Goal: Task Accomplishment & Management: Use online tool/utility

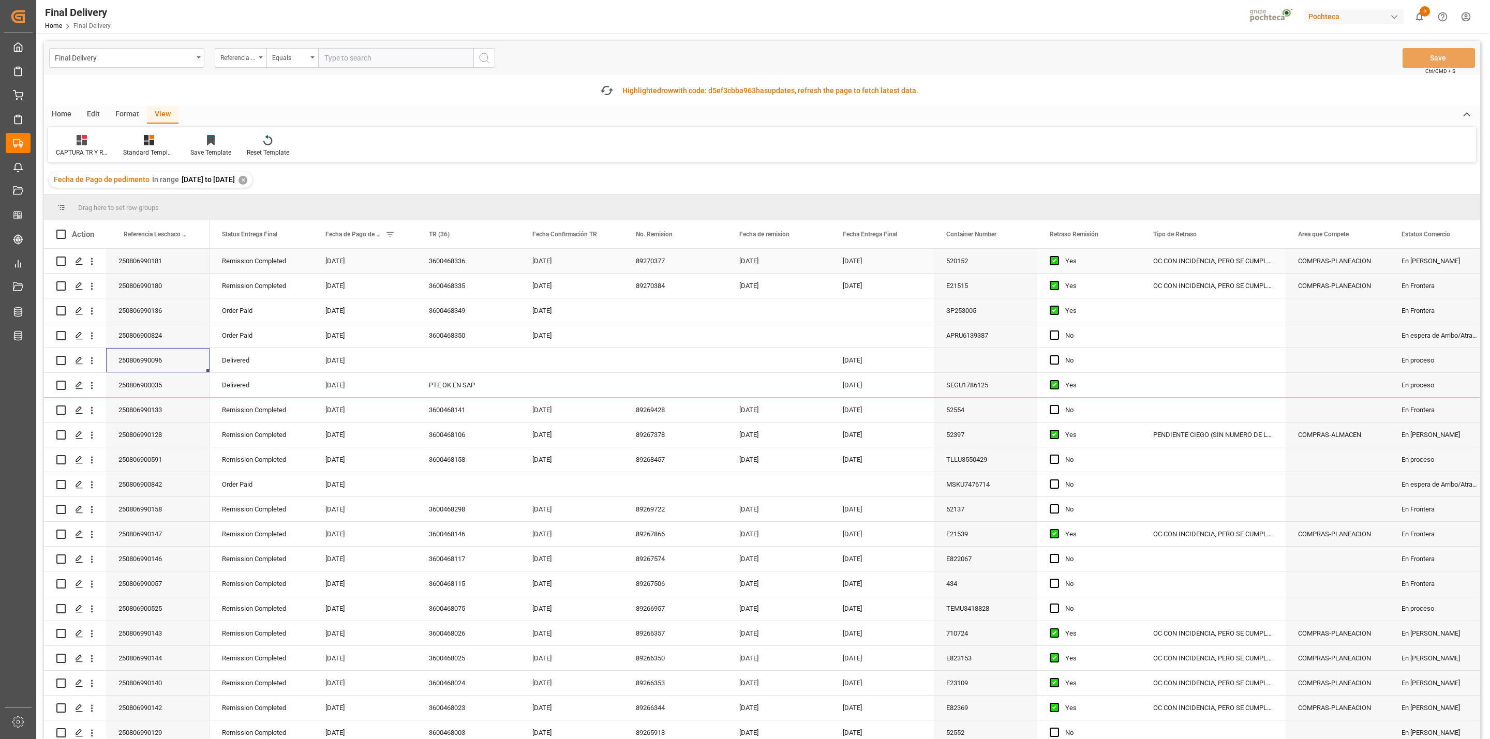
scroll to position [1, 0]
click at [610, 91] on icon "button" at bounding box center [607, 90] width 17 height 17
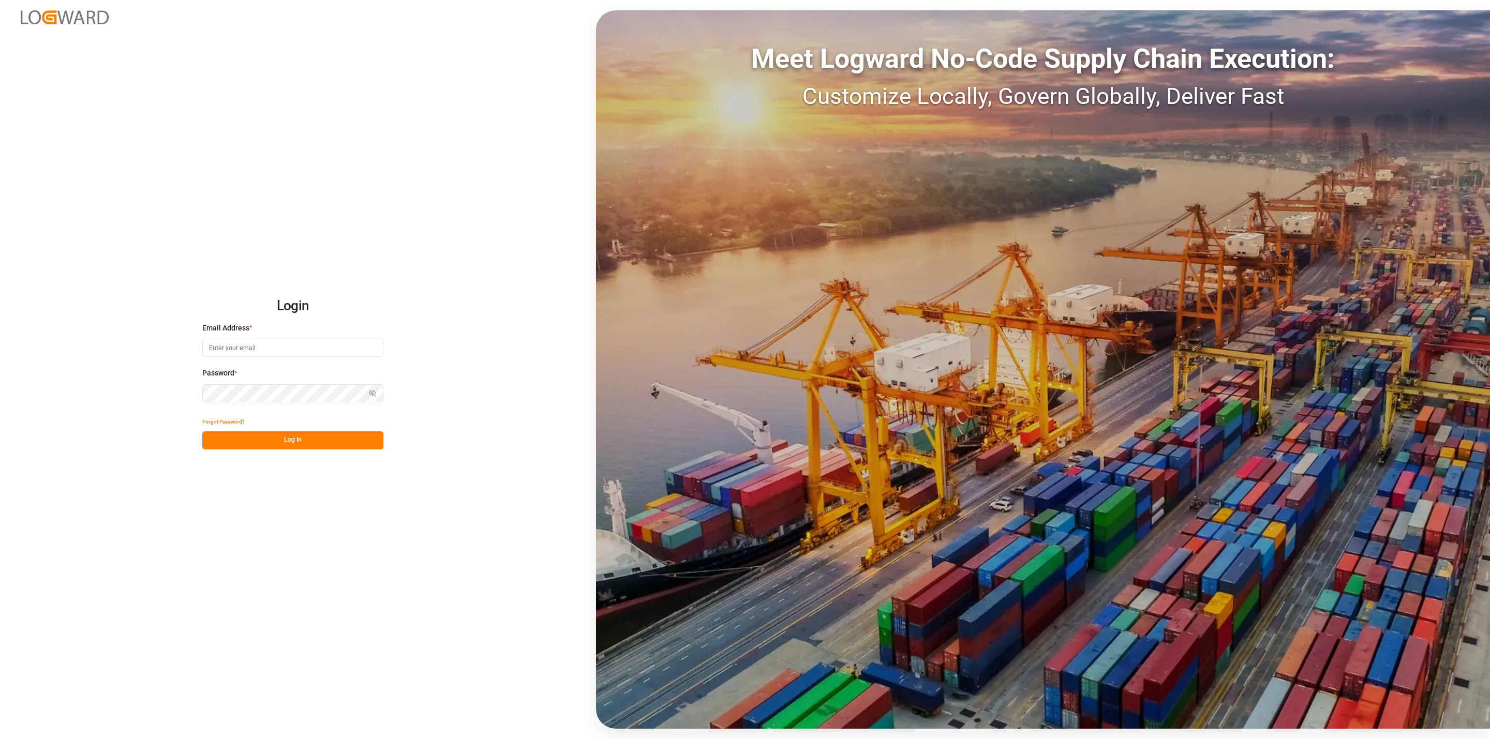
type input "[EMAIL_ADDRESS][DOMAIN_NAME]"
click at [327, 451] on div "Login Email Address * [EMAIL_ADDRESS][DOMAIN_NAME] Password * Show password For…" at bounding box center [745, 369] width 1490 height 739
click at [316, 446] on button "Log In" at bounding box center [292, 441] width 181 height 18
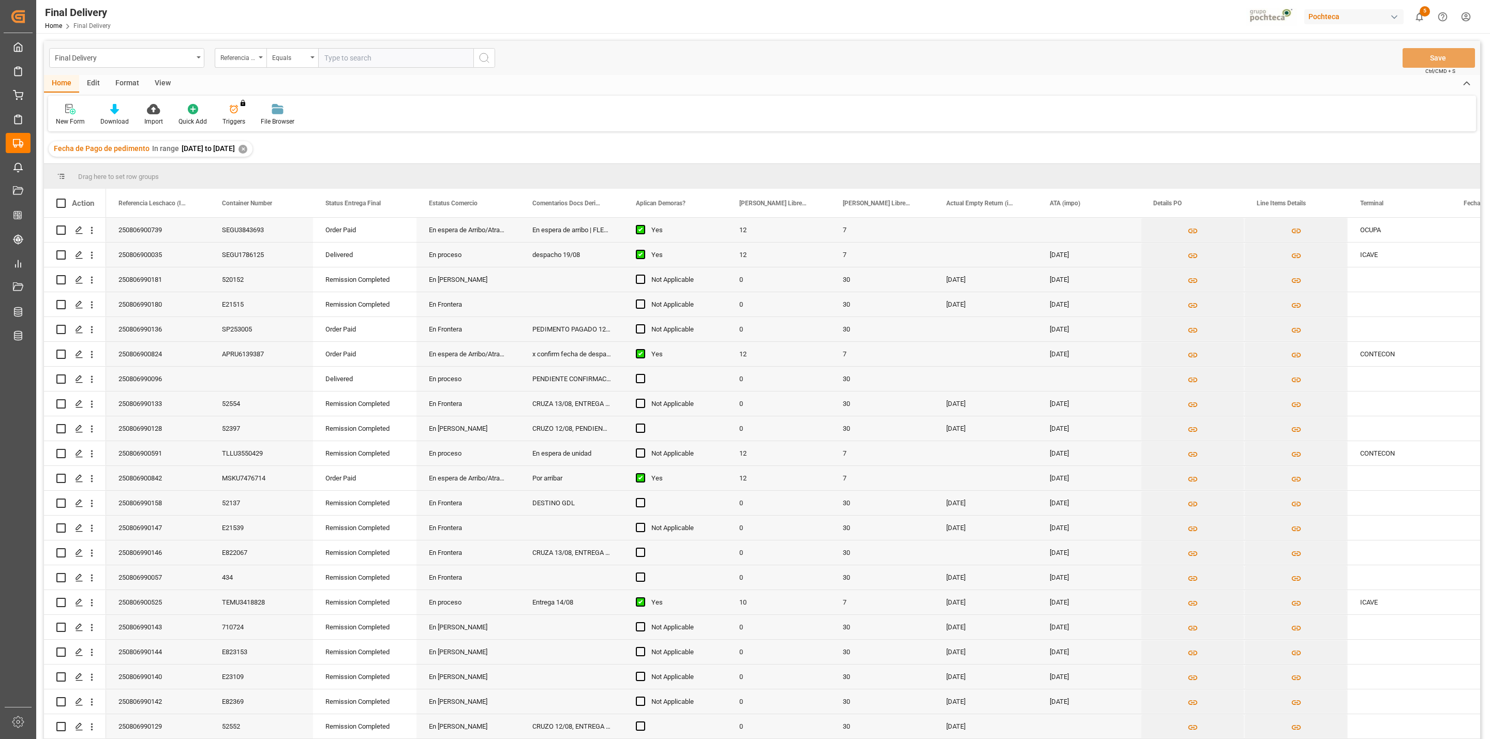
click at [162, 81] on div "View" at bounding box center [163, 84] width 32 height 18
click at [70, 108] on div at bounding box center [66, 108] width 20 height 11
click at [112, 275] on div "CAPTURA TR Y RETRASO + FECHA DE ENTREGA" at bounding box center [106, 280] width 91 height 11
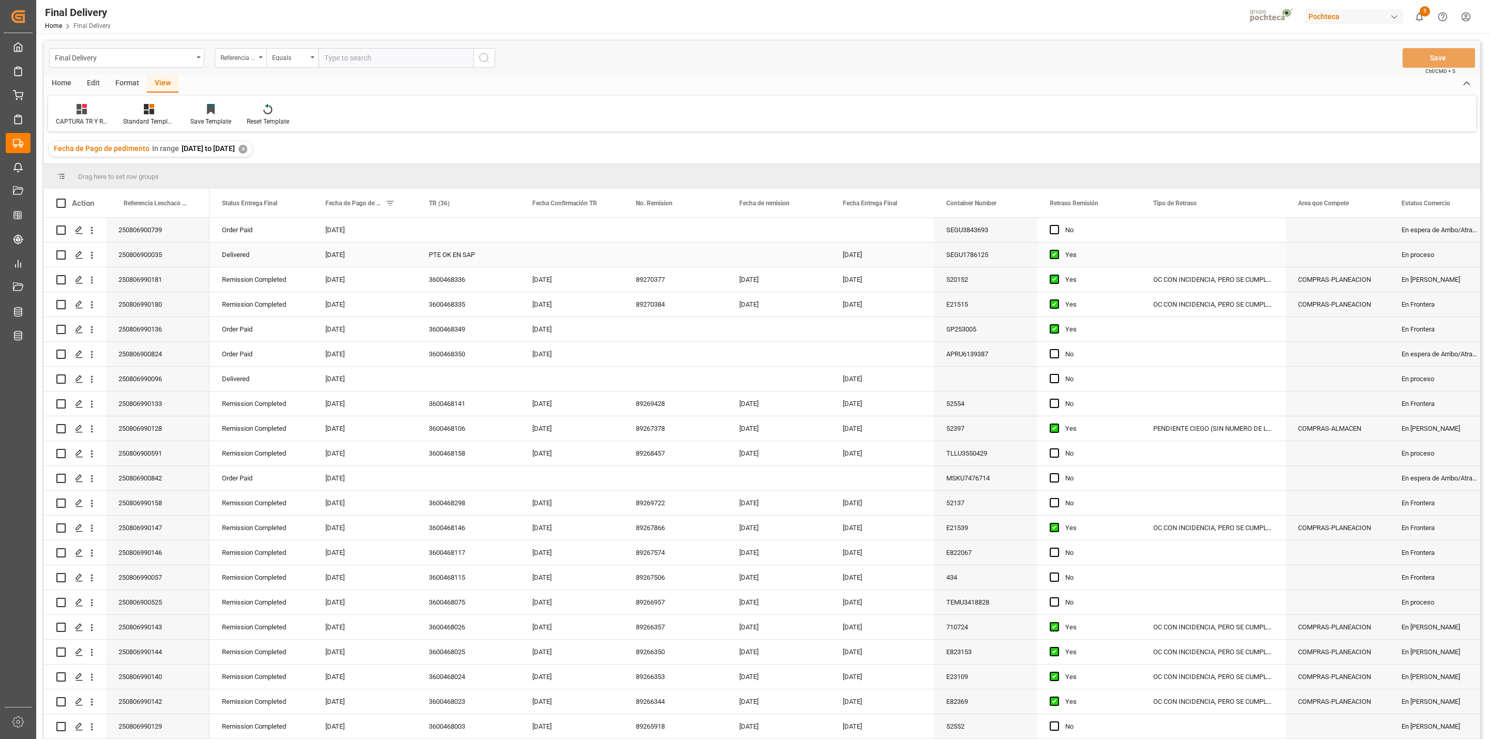
click at [452, 258] on div "PTE OK EN SAP" at bounding box center [468, 255] width 103 height 24
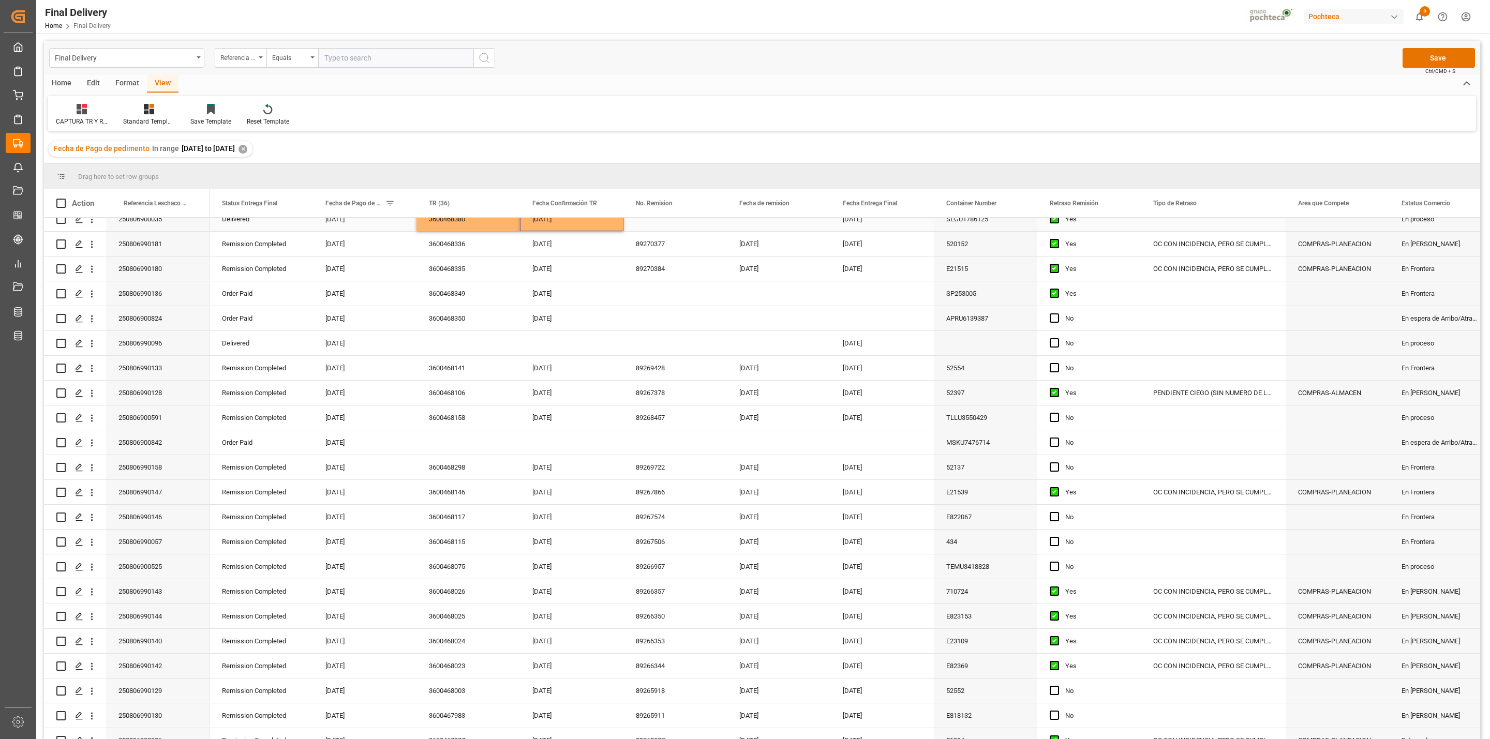
scroll to position [49, 0]
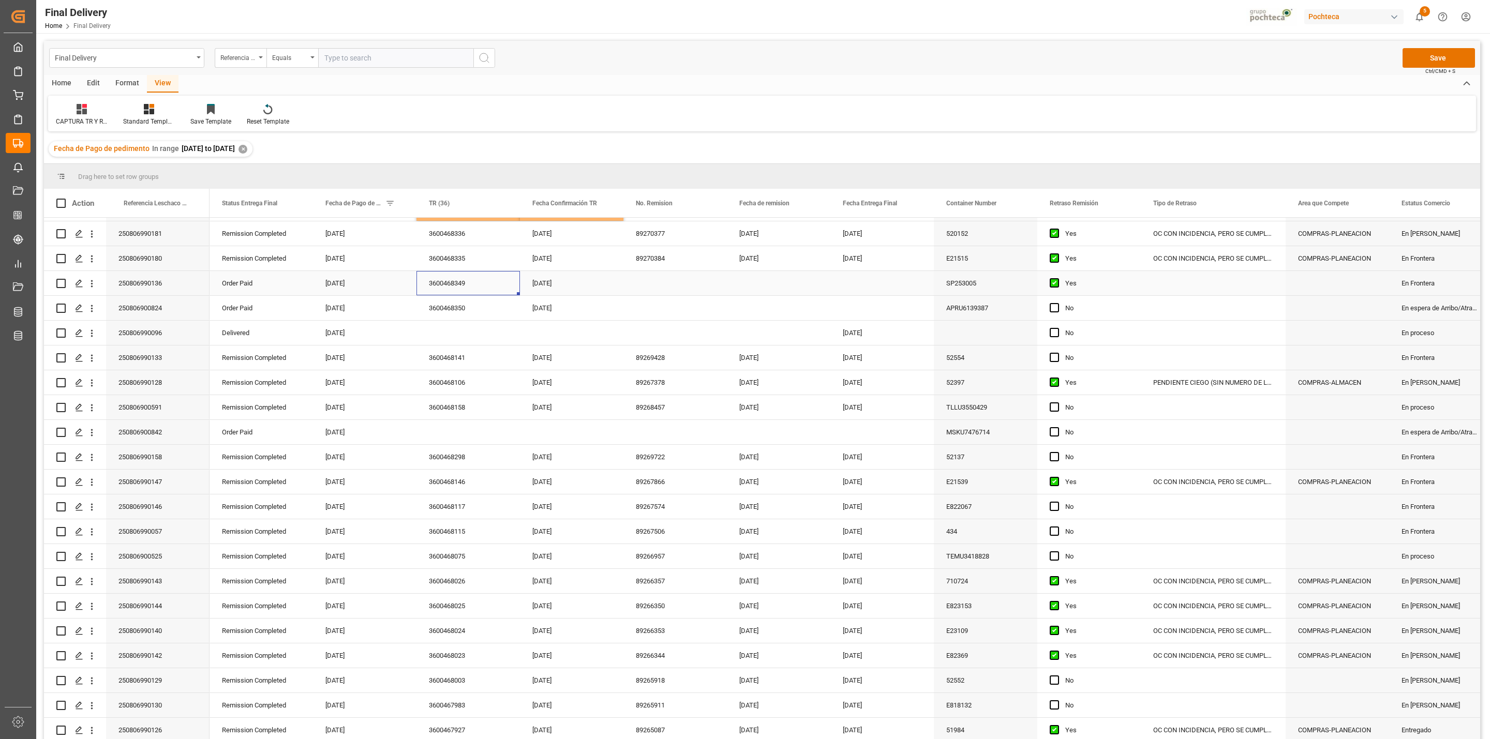
click at [441, 277] on div "3600468349" at bounding box center [468, 283] width 103 height 24
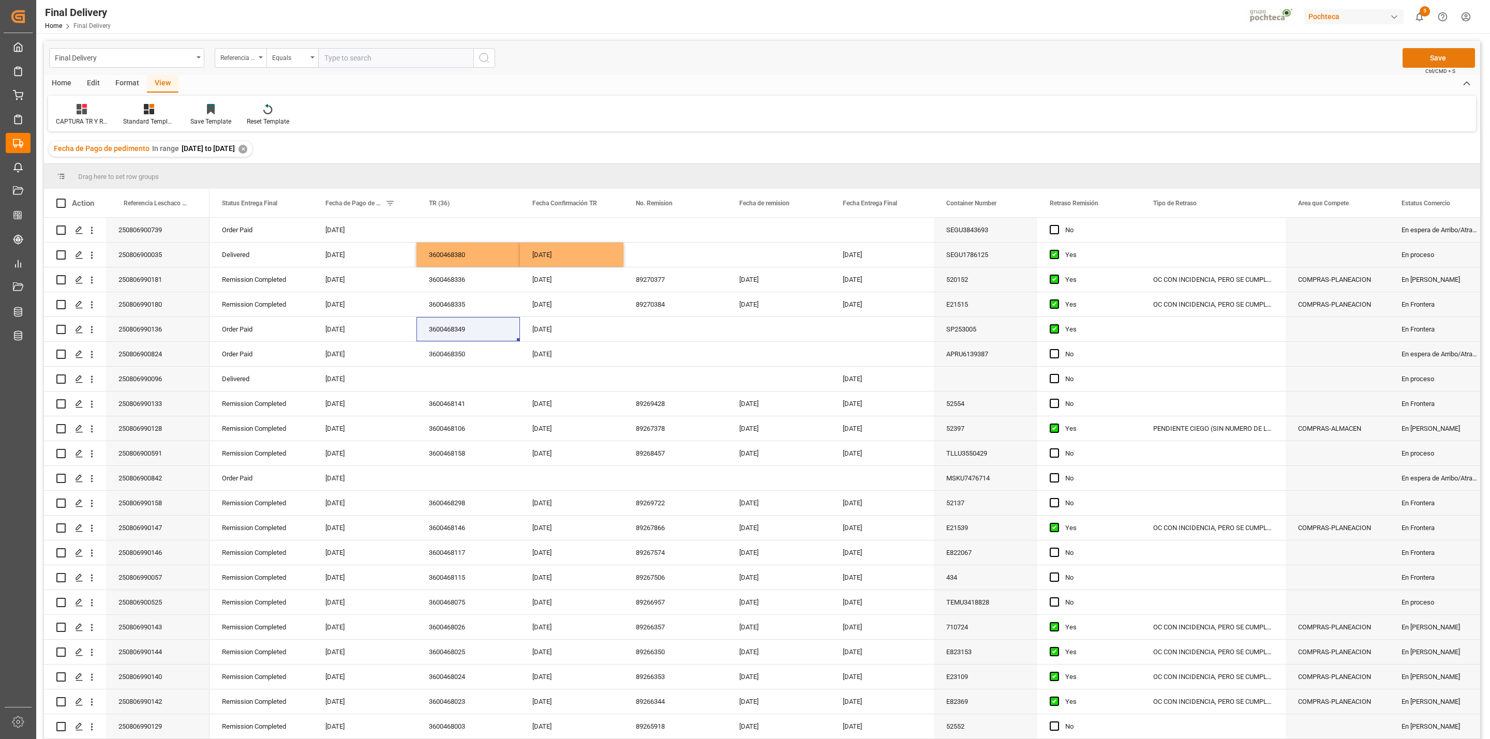
click at [1413, 56] on button "Save" at bounding box center [1439, 58] width 72 height 20
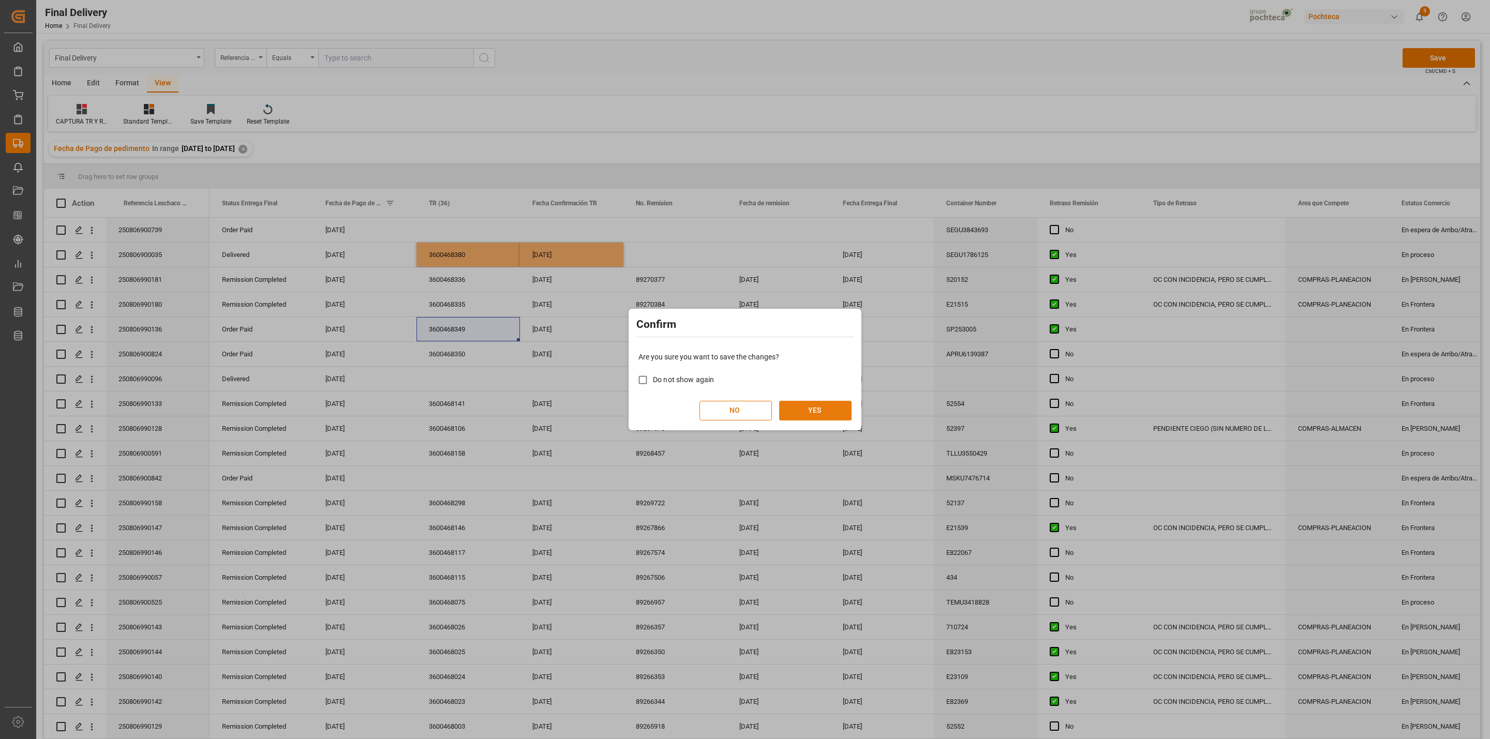
click at [831, 411] on button "YES" at bounding box center [815, 411] width 72 height 20
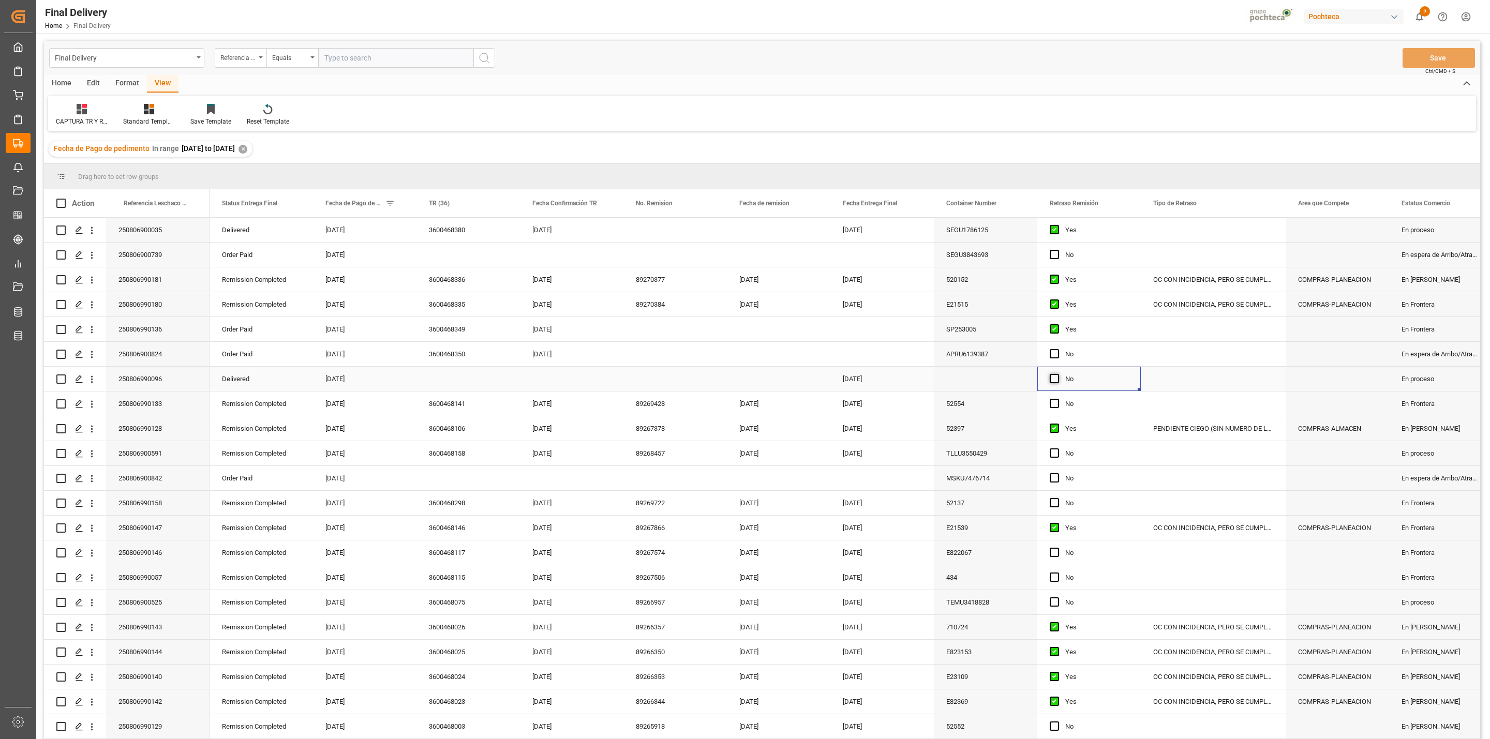
click at [1054, 376] on span "Press SPACE to select this row." at bounding box center [1054, 378] width 9 height 9
click at [1058, 374] on input "Press SPACE to select this row." at bounding box center [1058, 374] width 0 height 0
click at [463, 380] on div "Press SPACE to select this row." at bounding box center [468, 379] width 103 height 24
click at [463, 380] on input "Press SPACE to select this row." at bounding box center [468, 385] width 87 height 20
type input "PTE OK EN SAP"
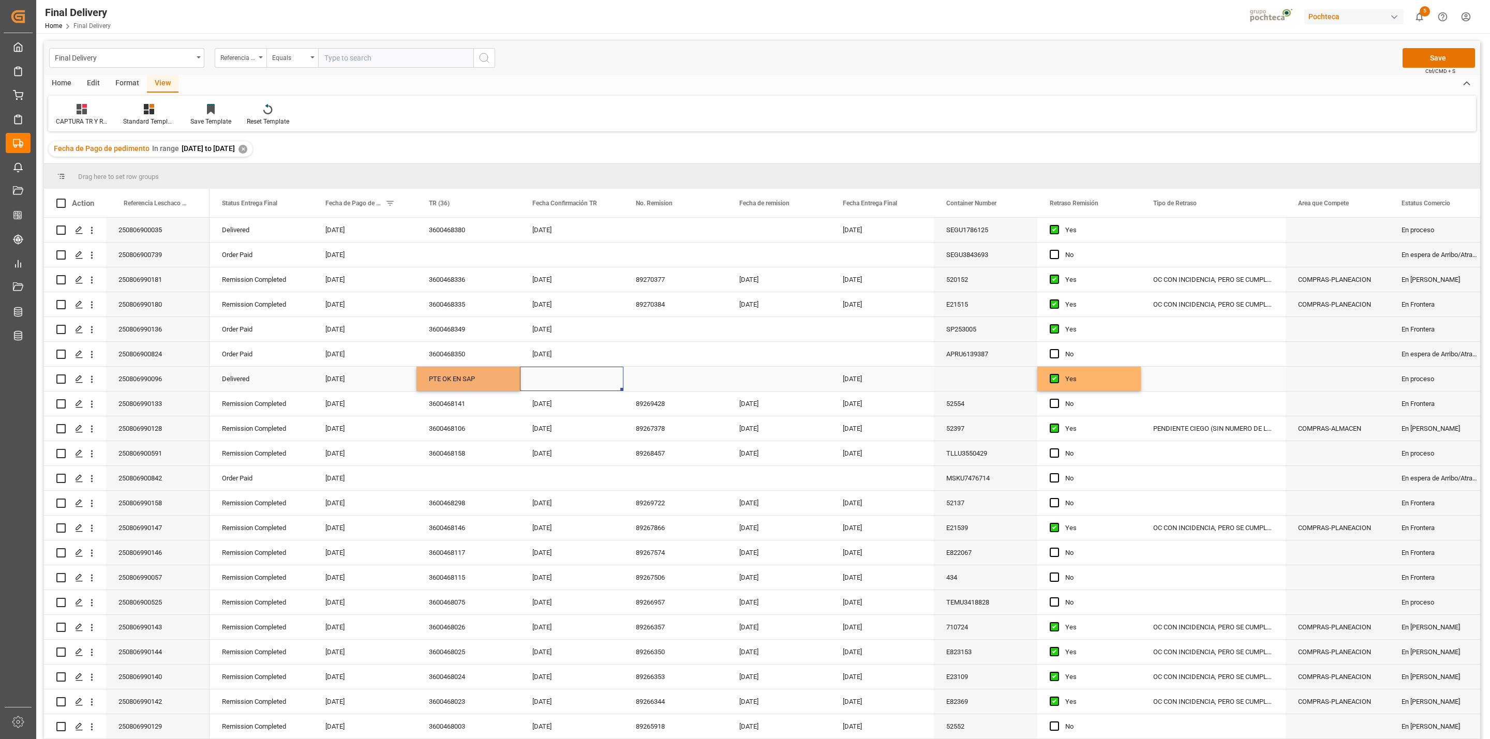
click at [558, 377] on div "Press SPACE to select this row." at bounding box center [571, 379] width 103 height 24
click at [1441, 53] on button "Save" at bounding box center [1439, 58] width 72 height 20
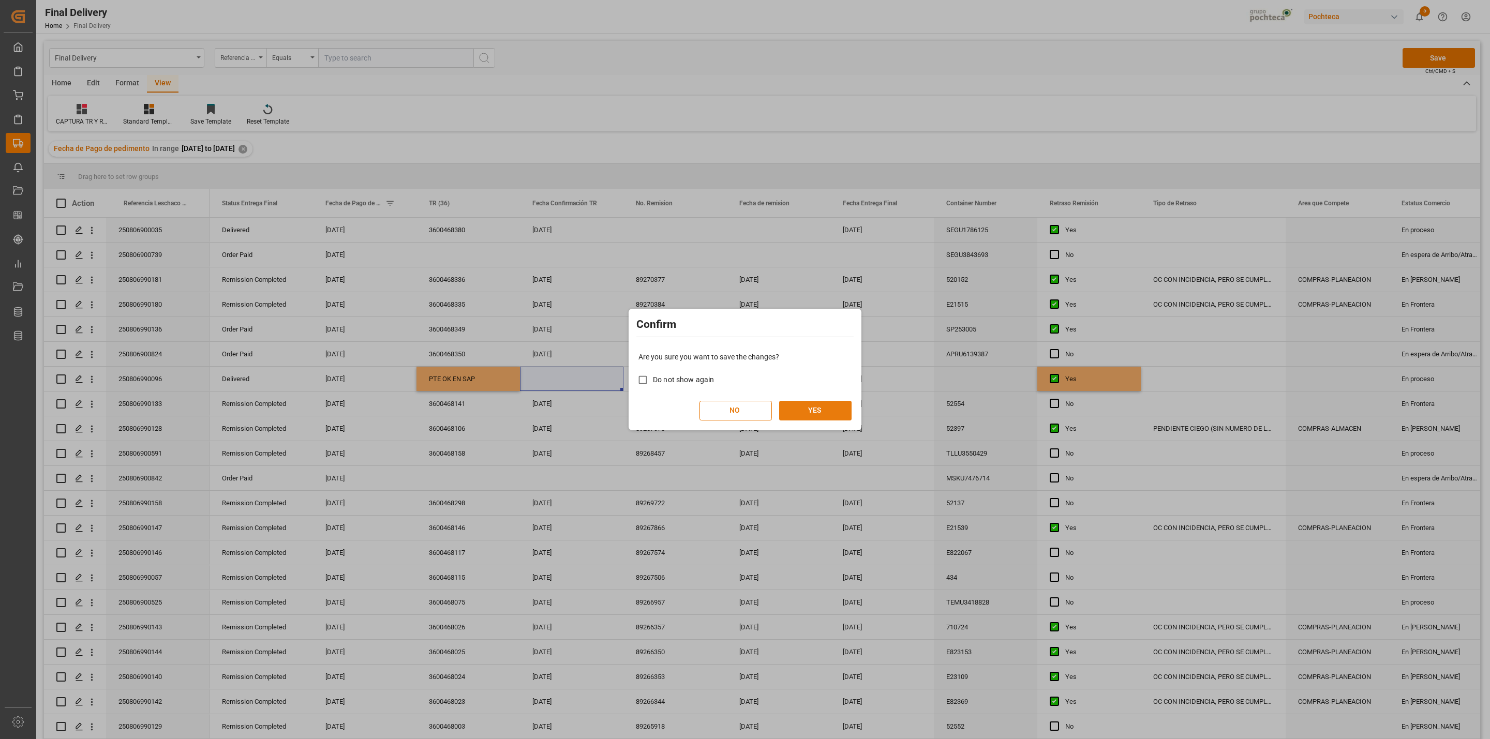
click at [806, 408] on button "YES" at bounding box center [815, 411] width 72 height 20
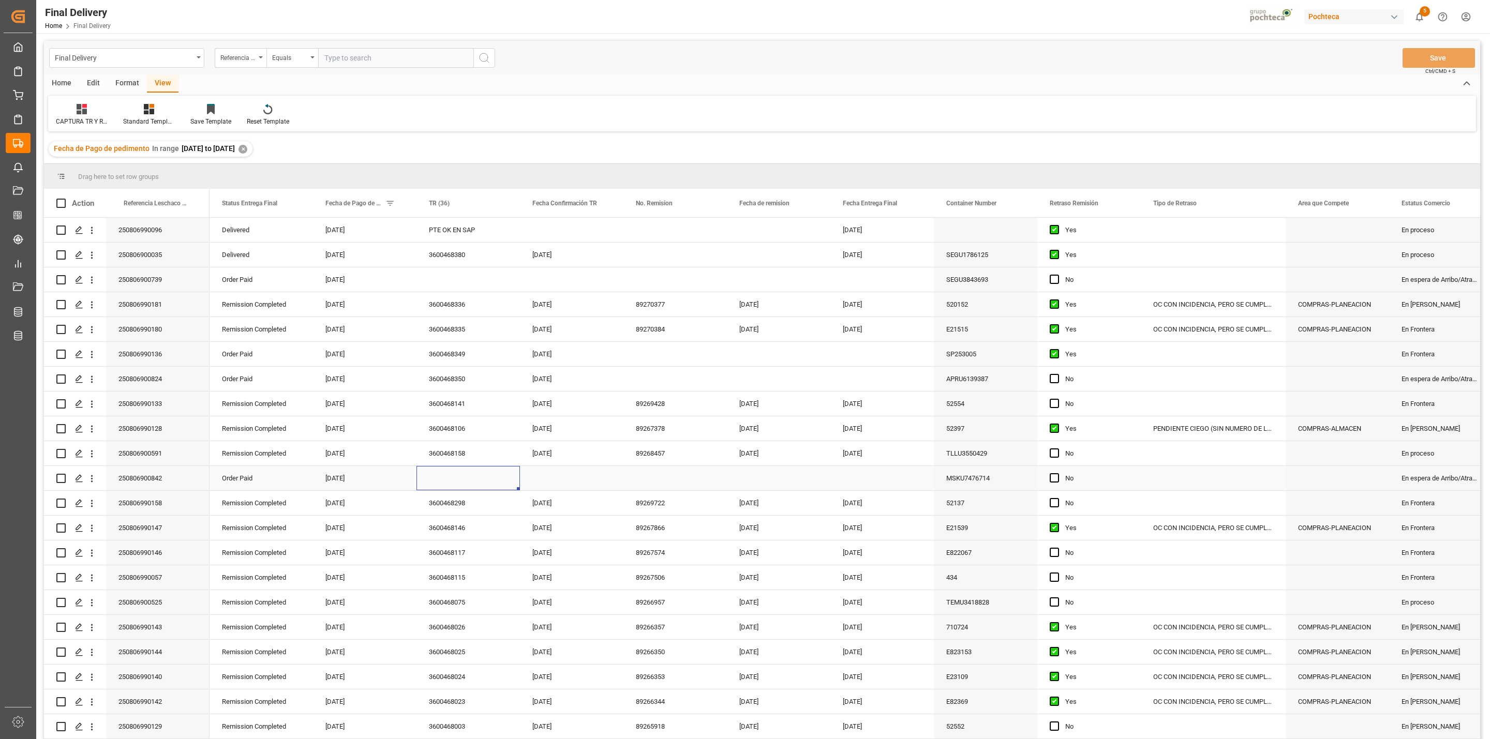
click at [442, 483] on div "Press SPACE to select this row." at bounding box center [468, 478] width 103 height 24
click at [1414, 56] on button "Save" at bounding box center [1439, 58] width 72 height 20
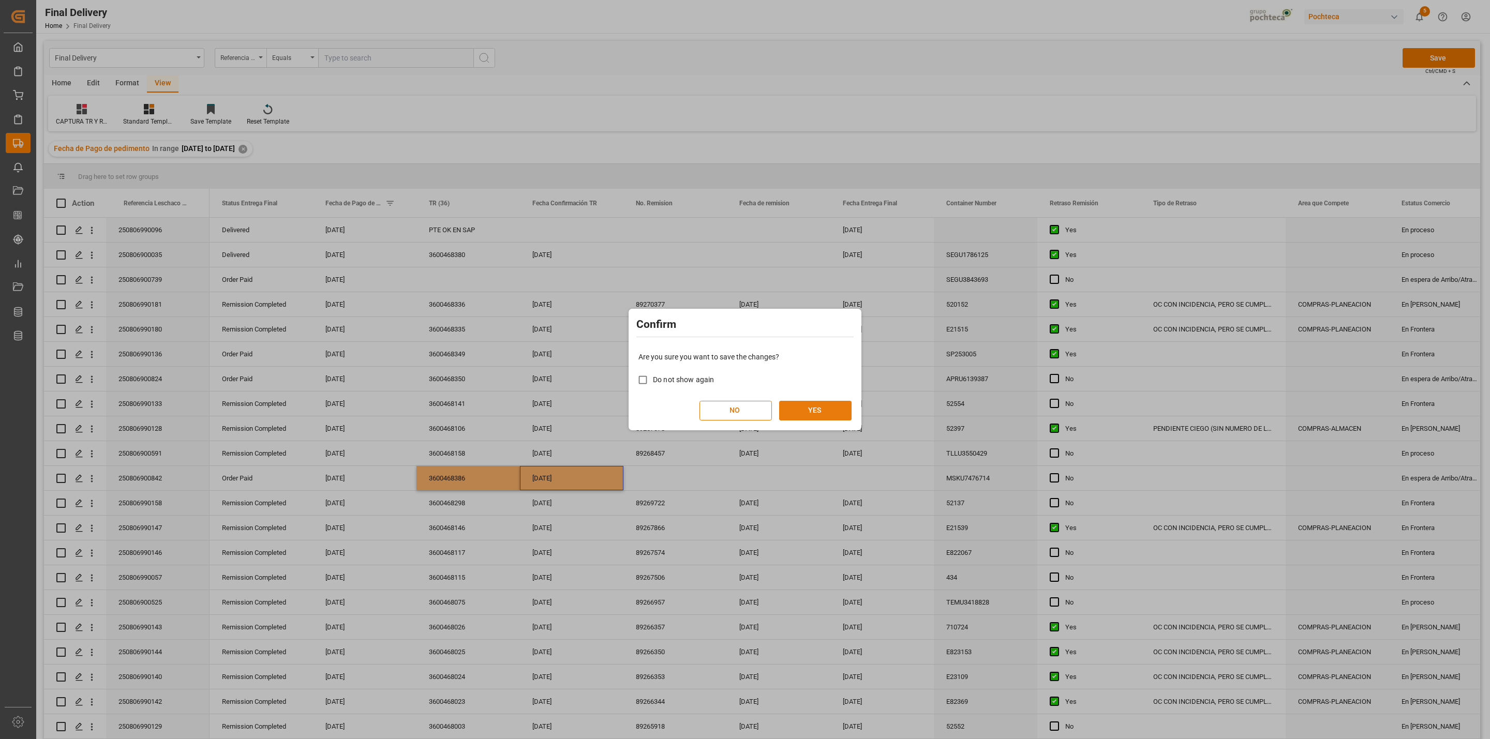
click at [823, 411] on button "YES" at bounding box center [815, 411] width 72 height 20
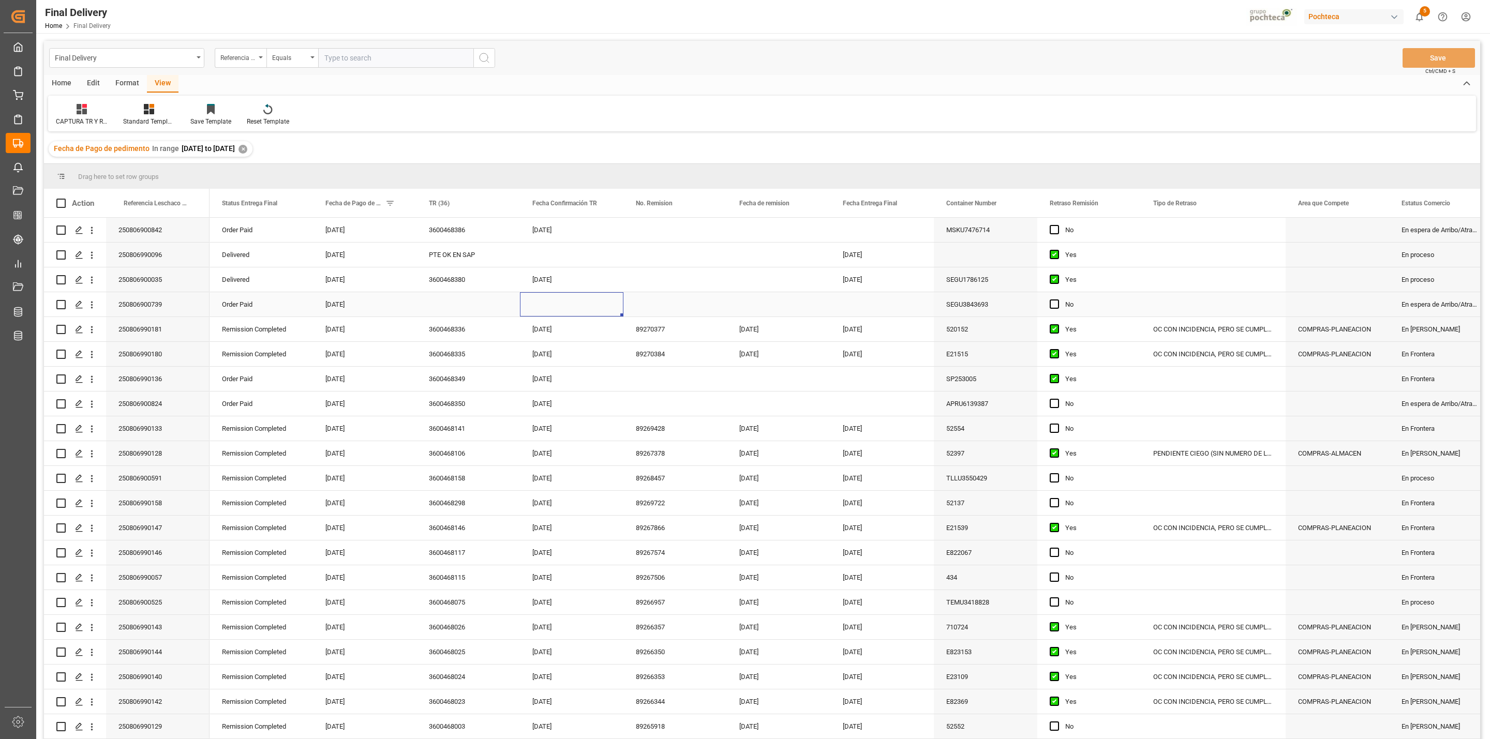
click at [547, 309] on div "Press SPACE to select this row." at bounding box center [571, 304] width 103 height 24
click at [657, 285] on div "Press SPACE to select this row." at bounding box center [675, 280] width 103 height 24
click at [1437, 61] on button "Save" at bounding box center [1439, 58] width 72 height 20
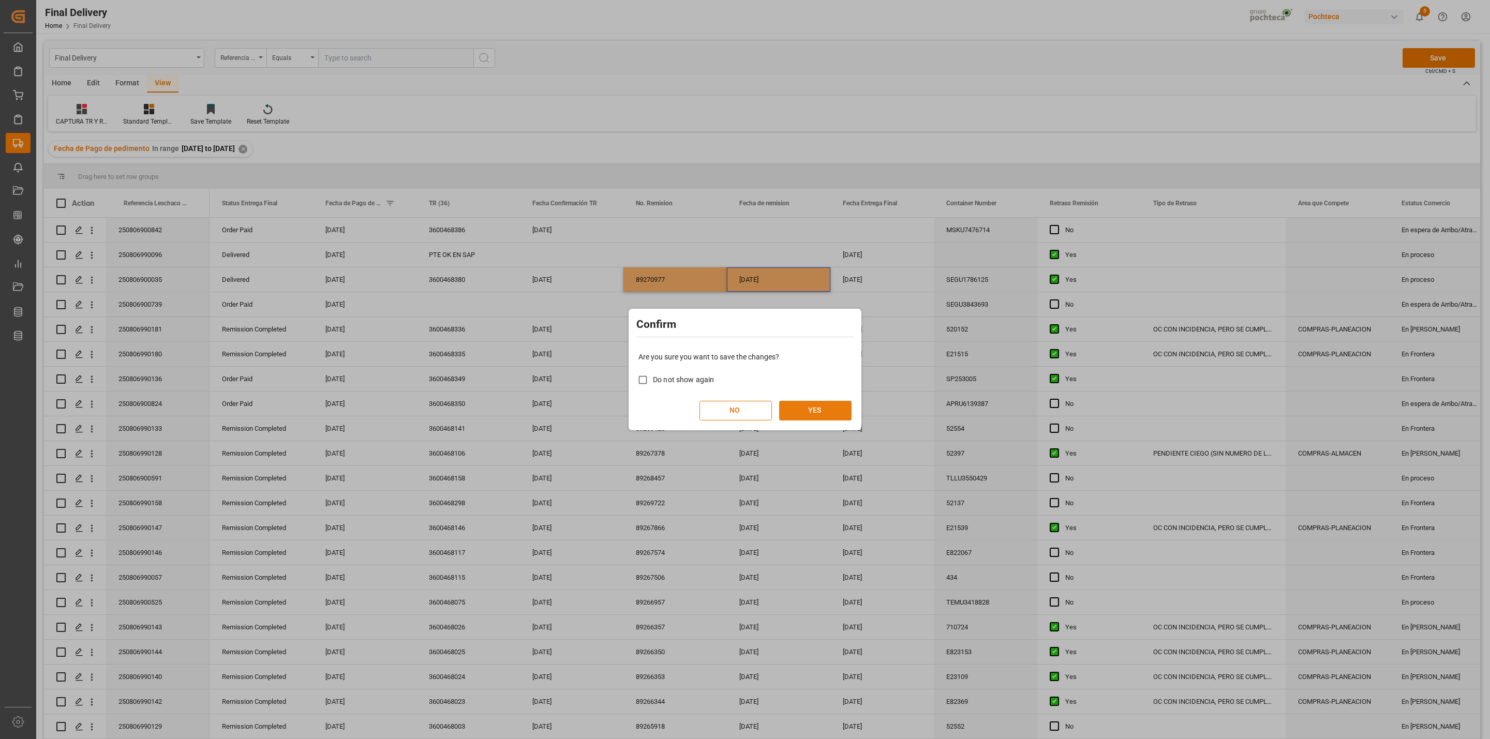
click at [806, 418] on button "YES" at bounding box center [815, 411] width 72 height 20
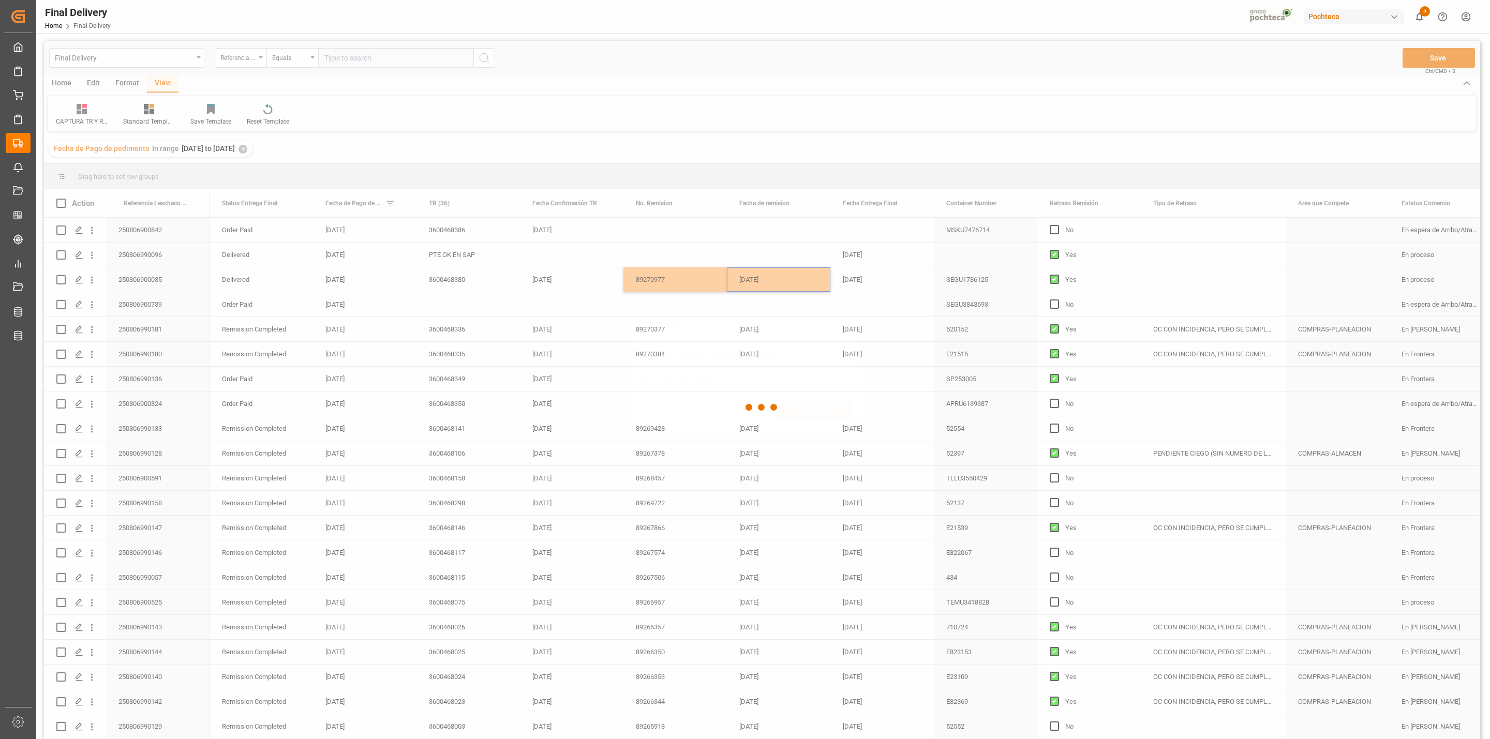
click at [806, 418] on button "YES" at bounding box center [815, 411] width 72 height 20
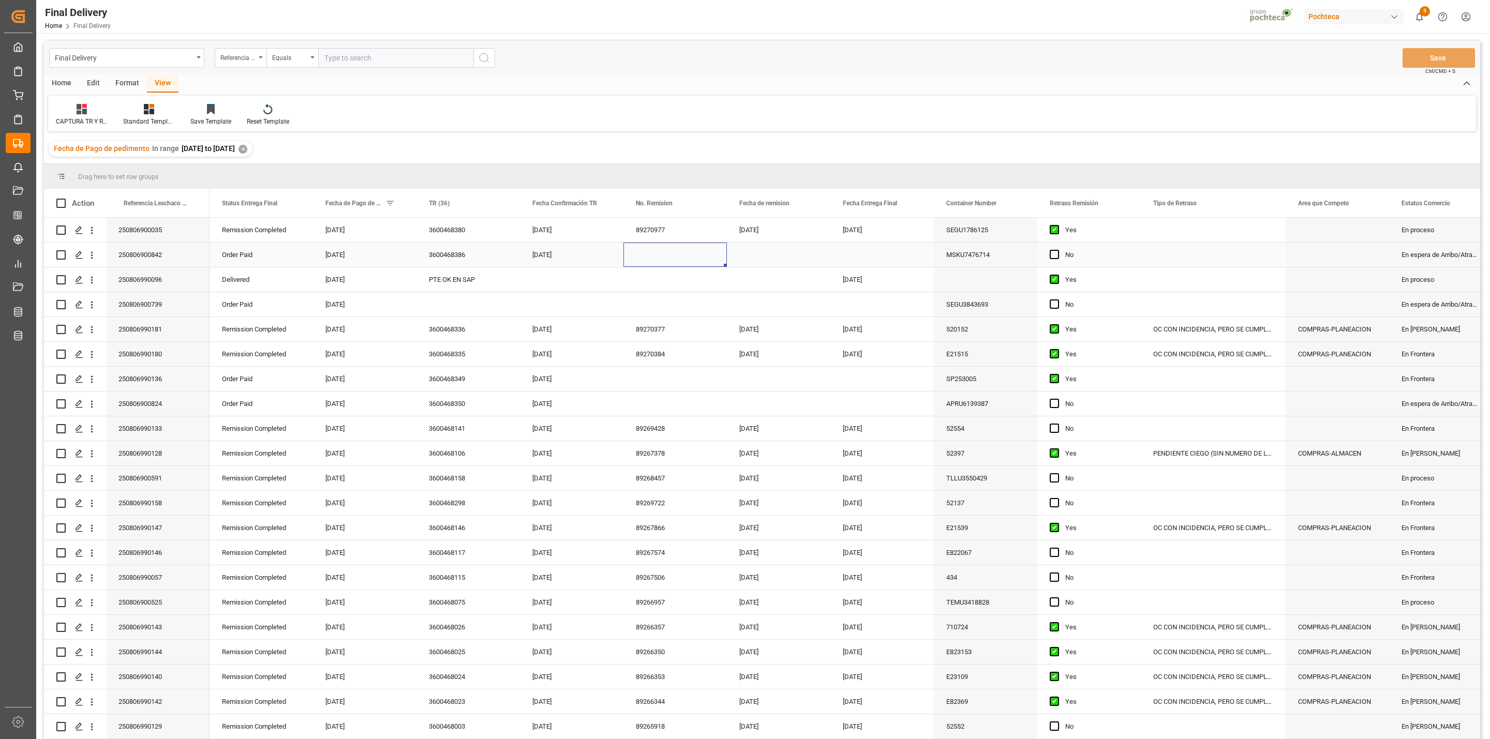
click at [651, 248] on div "Press SPACE to select this row." at bounding box center [675, 255] width 103 height 24
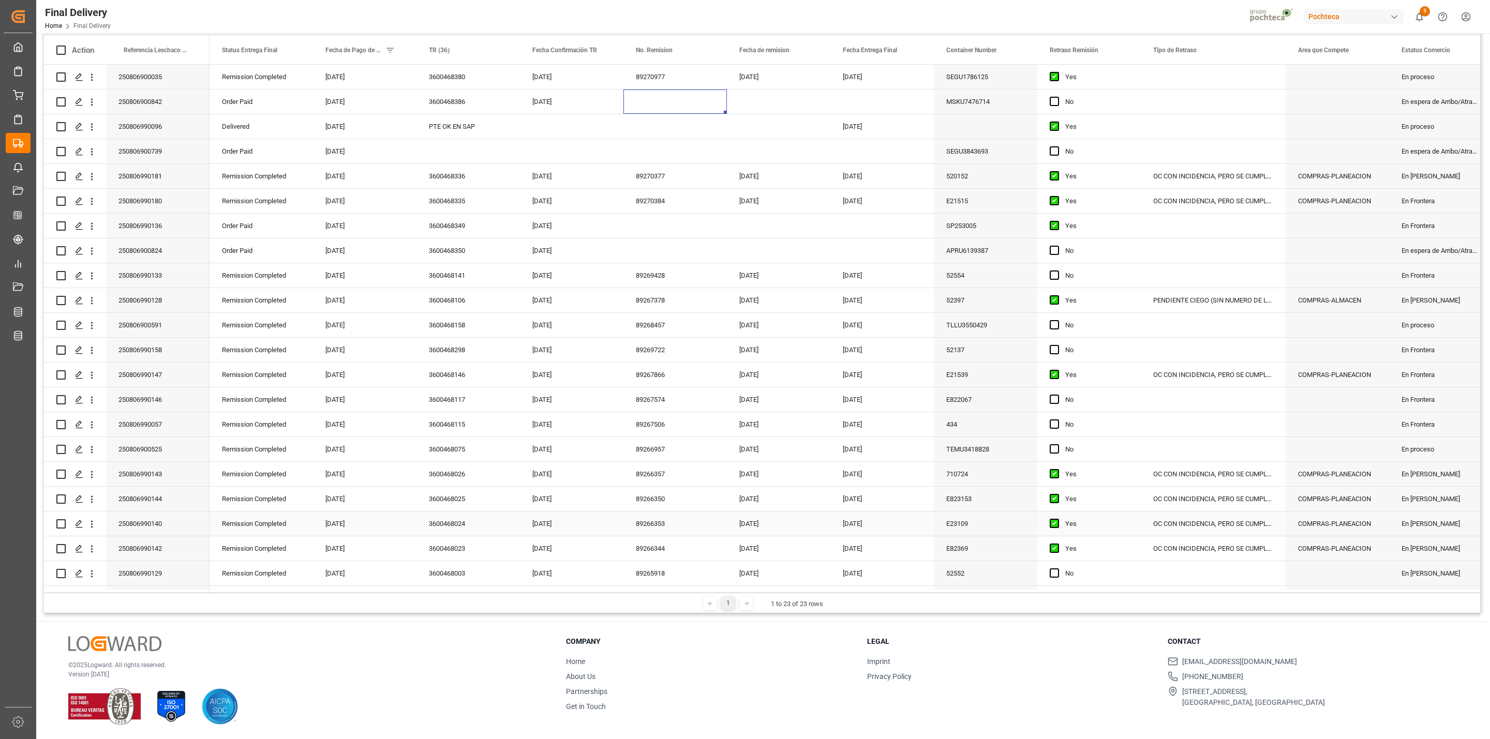
scroll to position [123, 0]
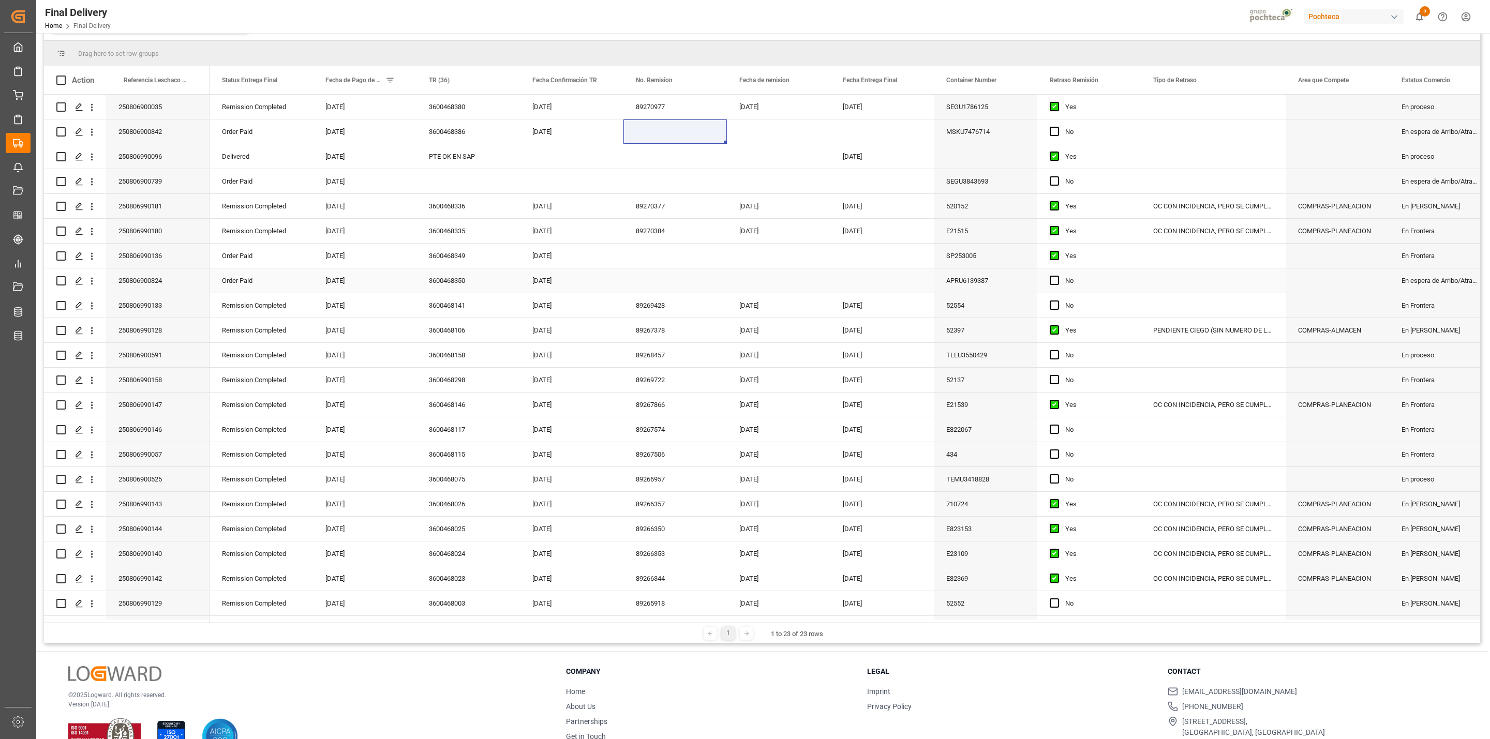
click at [633, 281] on div "Press SPACE to select this row." at bounding box center [675, 281] width 103 height 24
click at [654, 281] on div "Press SPACE to select this row." at bounding box center [675, 281] width 103 height 24
click at [761, 280] on div "Press SPACE to select this row." at bounding box center [778, 281] width 103 height 24
click at [749, 278] on div "Press SPACE to select this row." at bounding box center [778, 281] width 103 height 24
type input "PTEFLETE K"
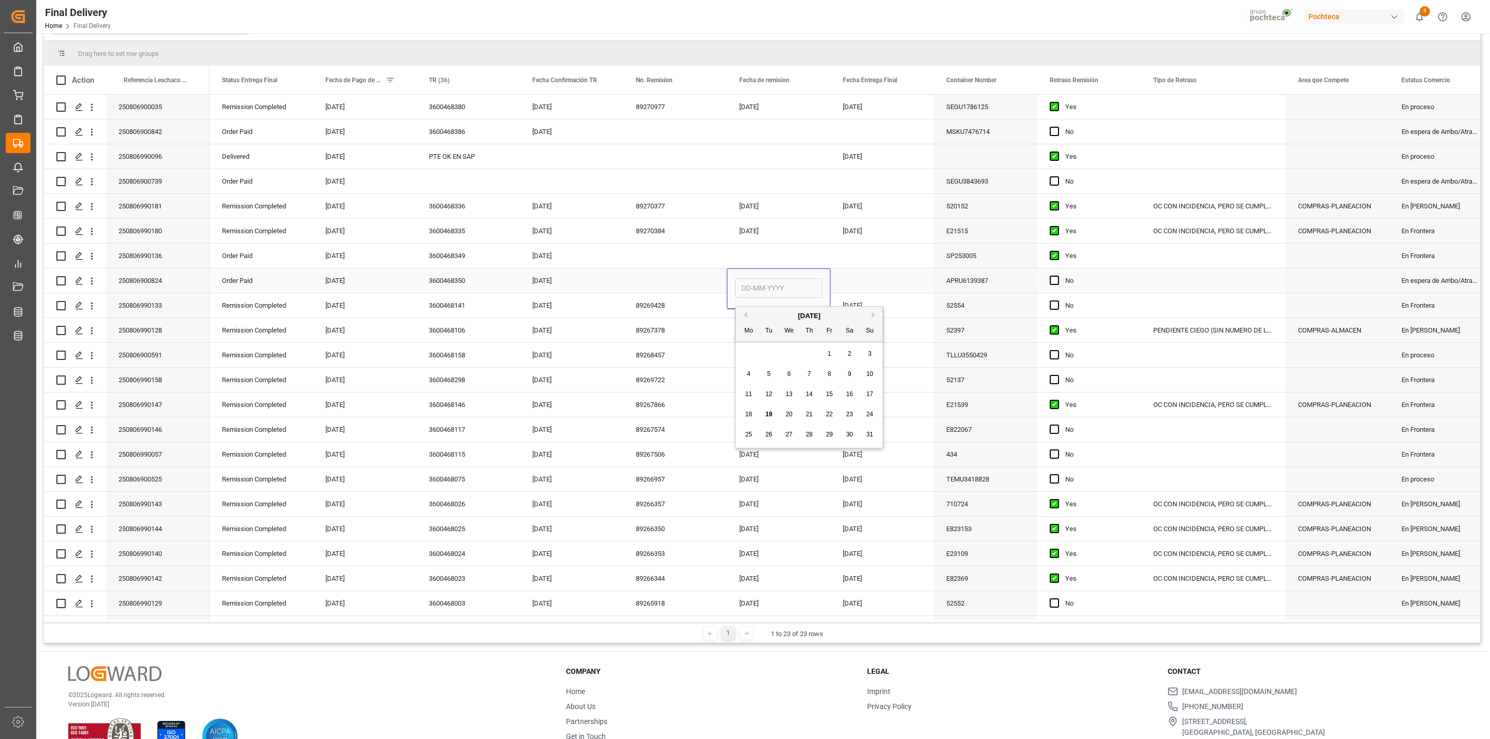
click at [860, 284] on div "Press SPACE to select this row." at bounding box center [882, 281] width 103 height 24
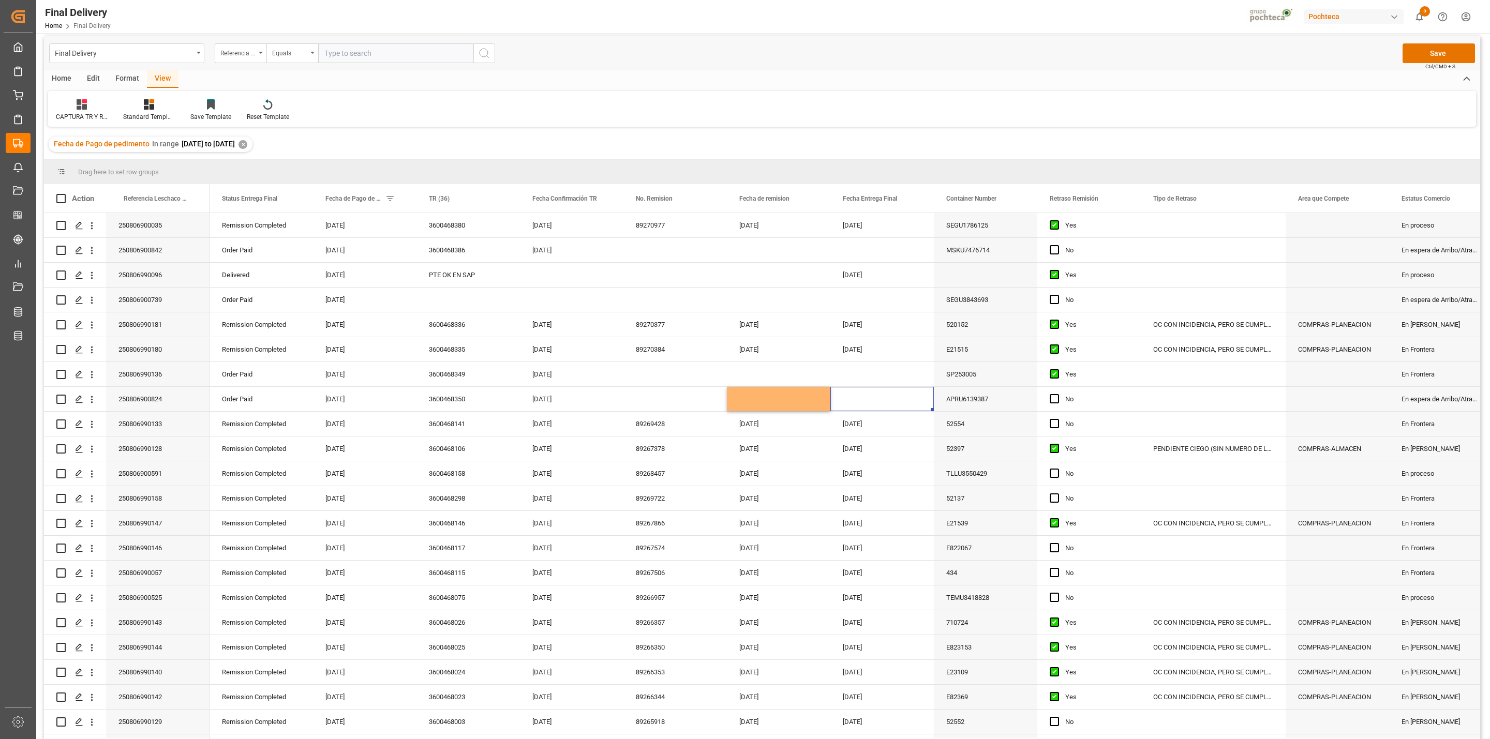
scroll to position [4, 0]
click at [1421, 53] on button "Save" at bounding box center [1439, 55] width 72 height 20
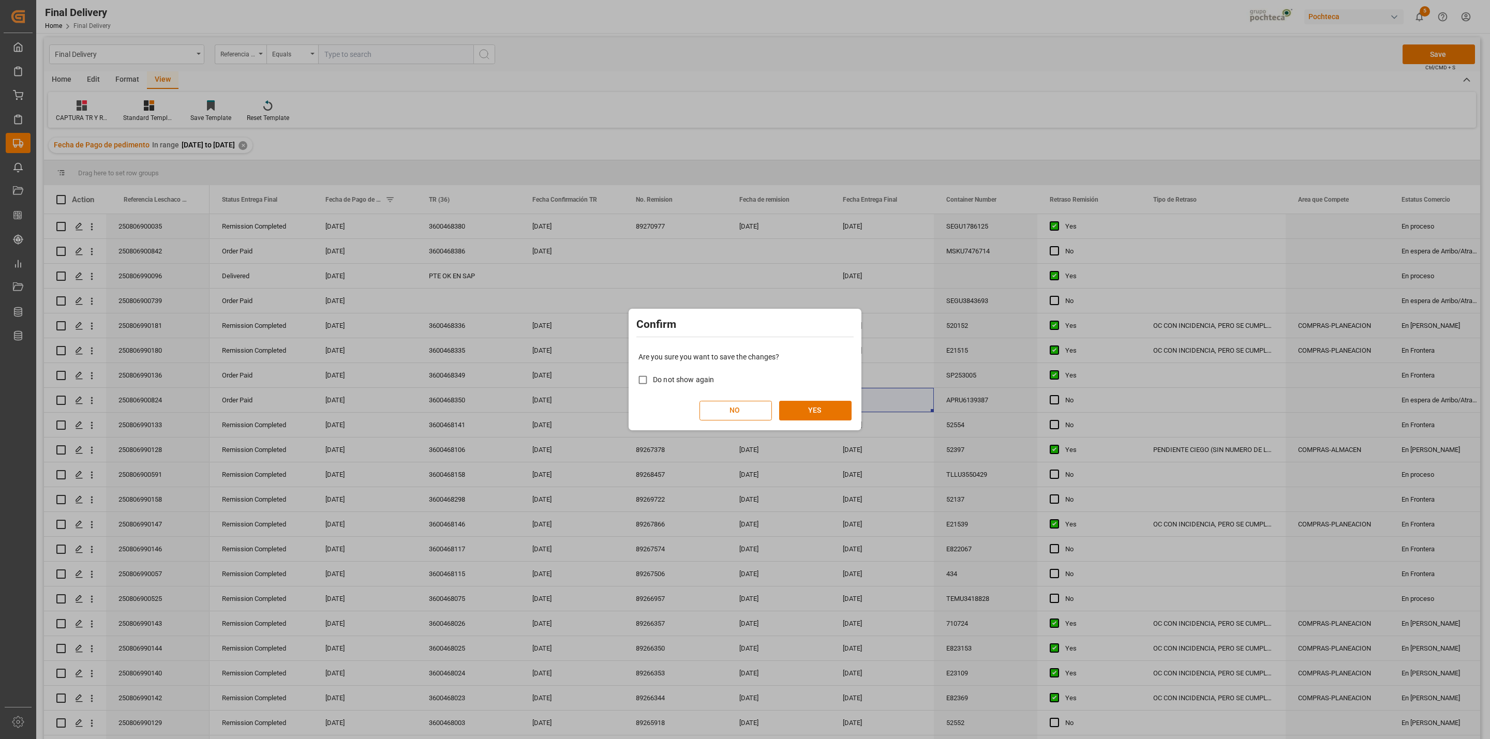
click at [719, 420] on button "NO" at bounding box center [736, 411] width 72 height 20
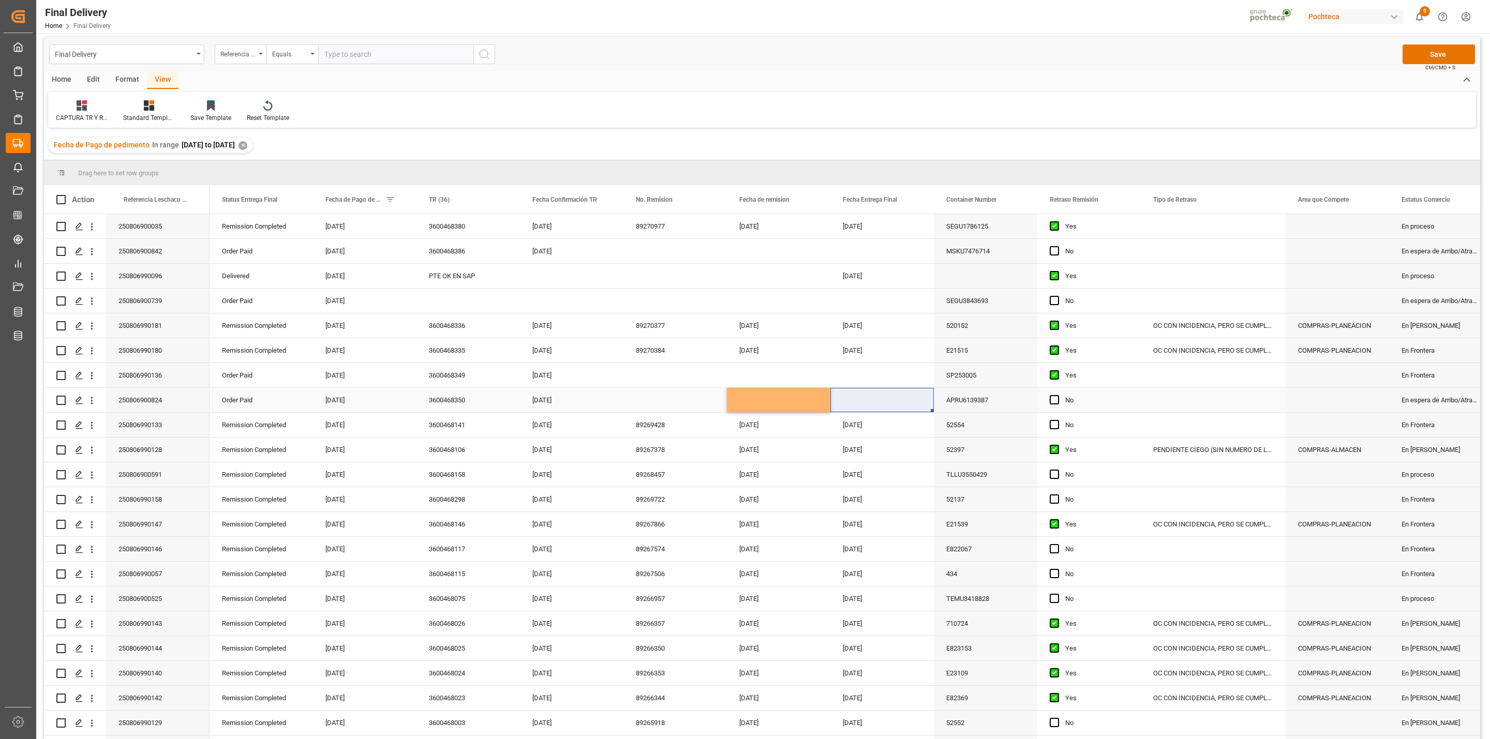
click at [883, 409] on div "Press SPACE to select this row." at bounding box center [882, 400] width 103 height 24
type input "PTEFLETE K"
click at [998, 398] on div "APRU6139387" at bounding box center [985, 400] width 103 height 24
click at [671, 403] on div "Press SPACE to select this row." at bounding box center [675, 400] width 103 height 24
click at [397, 199] on span at bounding box center [399, 199] width 9 height 9
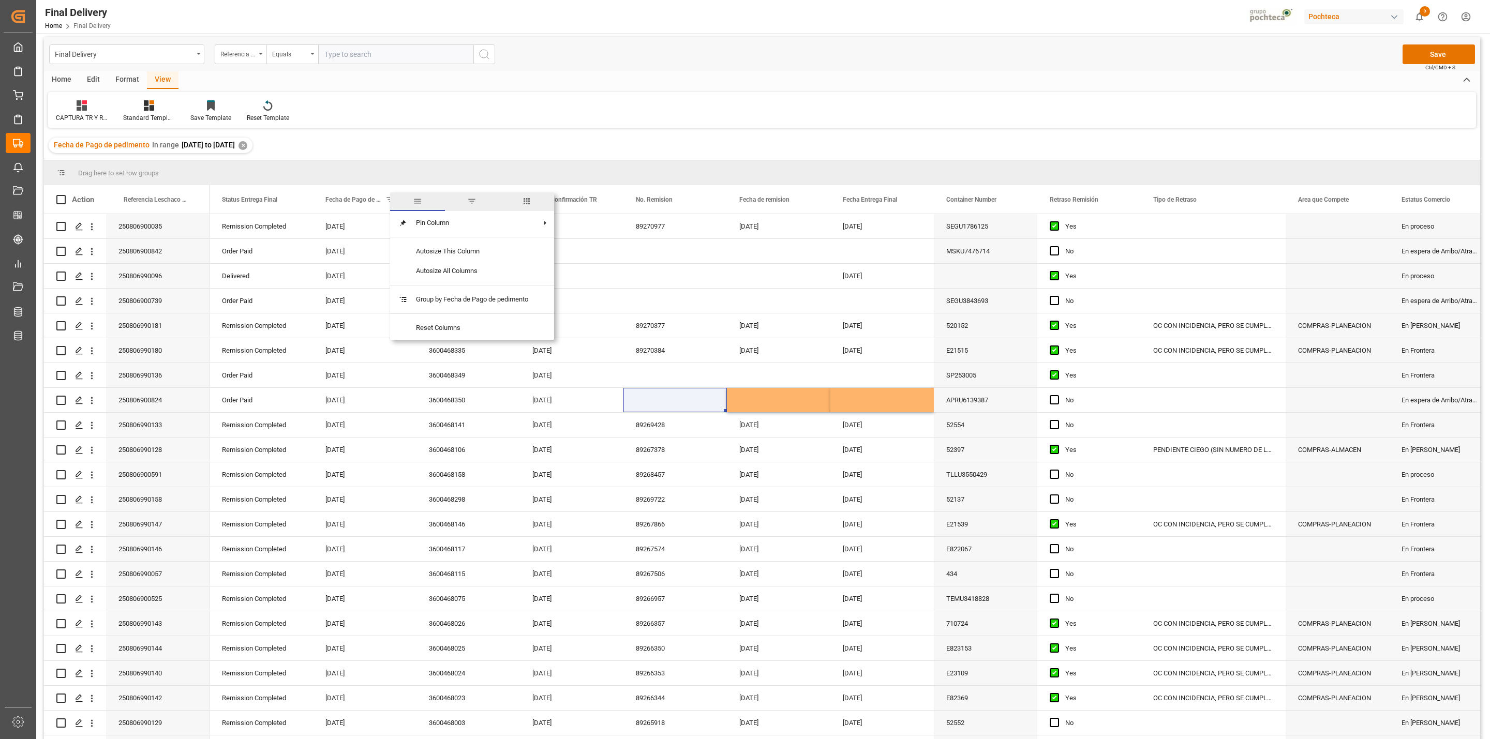
click at [463, 205] on span "filter" at bounding box center [472, 201] width 55 height 19
click at [494, 254] on input "2025-08-10" at bounding box center [446, 255] width 101 height 21
type input "2025-08-11"
click at [461, 310] on button "Apply" at bounding box center [460, 315] width 19 height 10
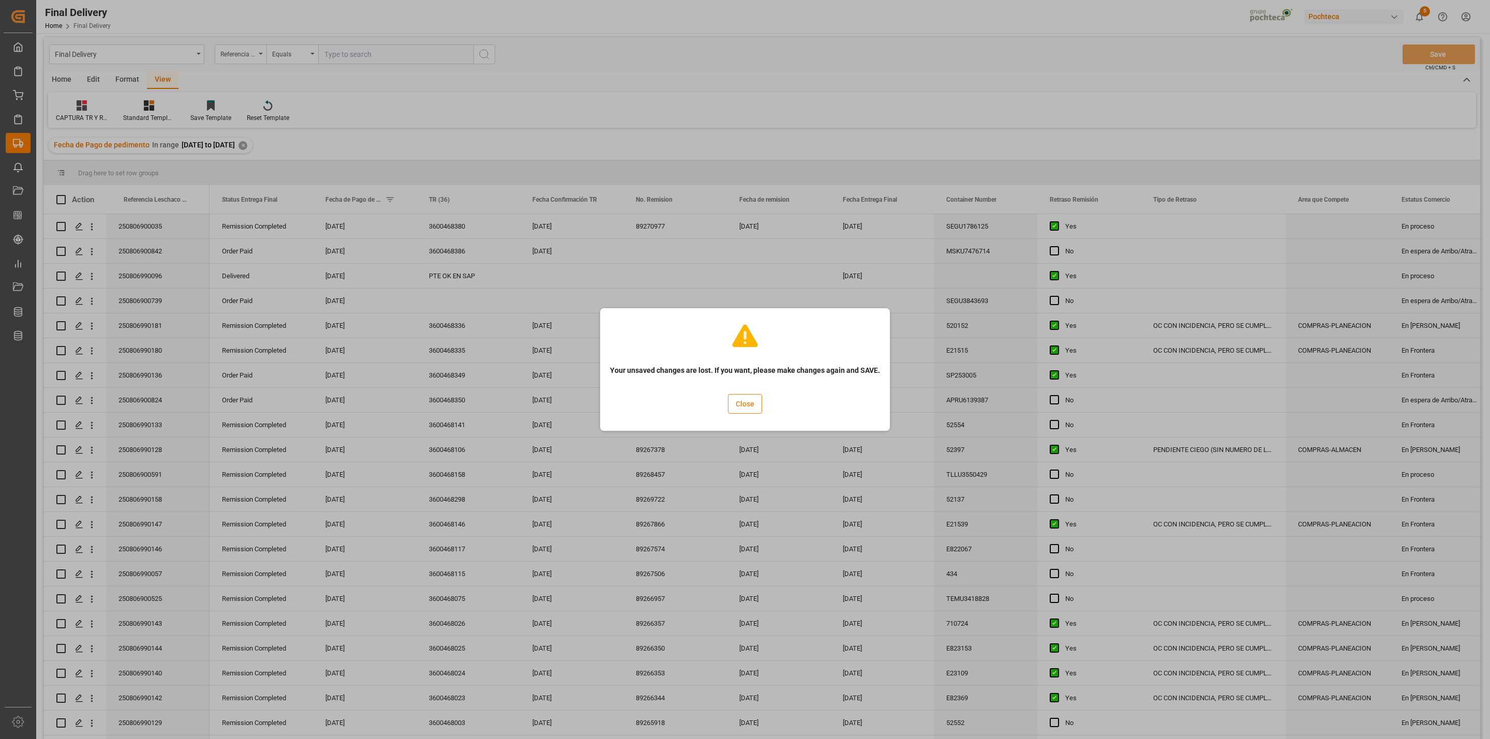
click at [745, 410] on button "Close" at bounding box center [745, 404] width 34 height 20
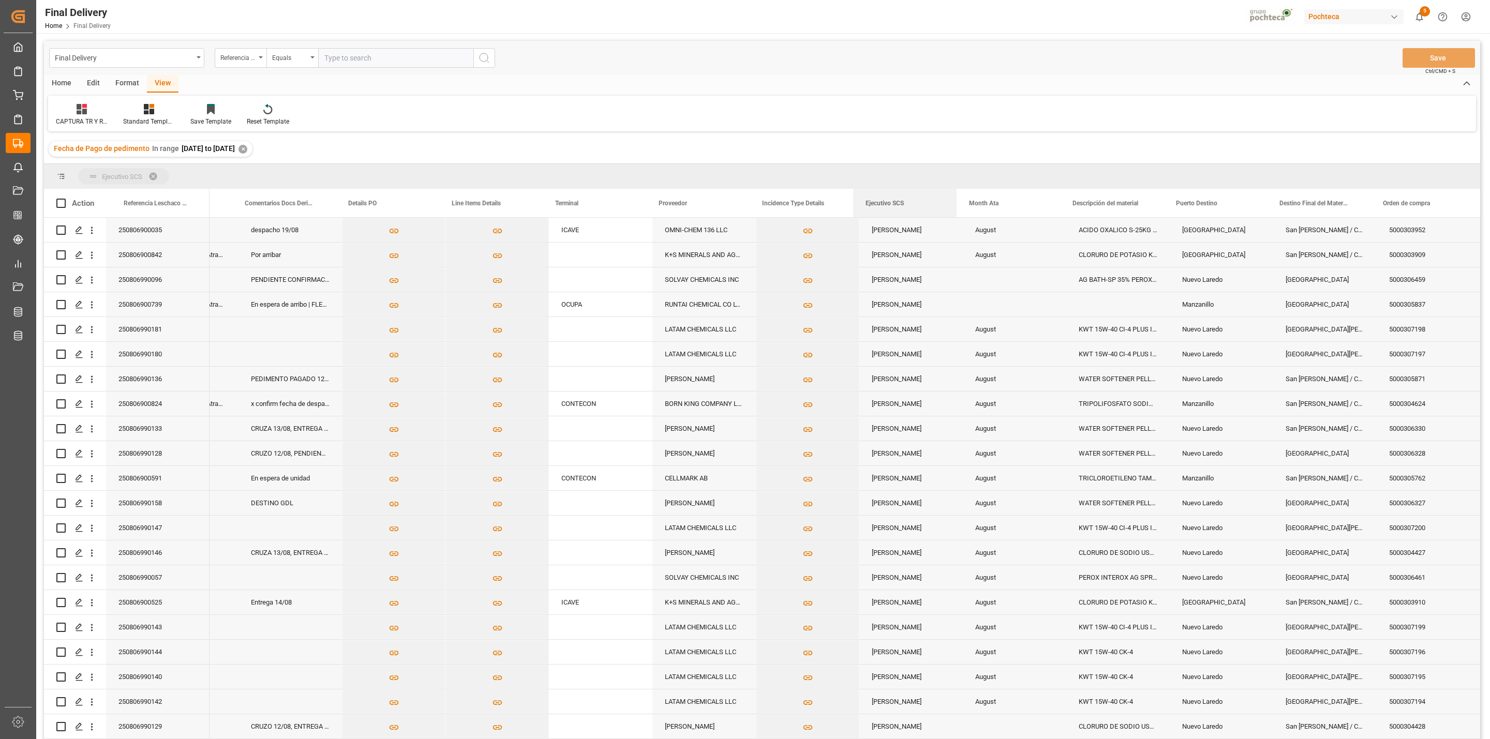
drag, startPoint x: 980, startPoint y: 197, endPoint x: 760, endPoint y: 176, distance: 221.5
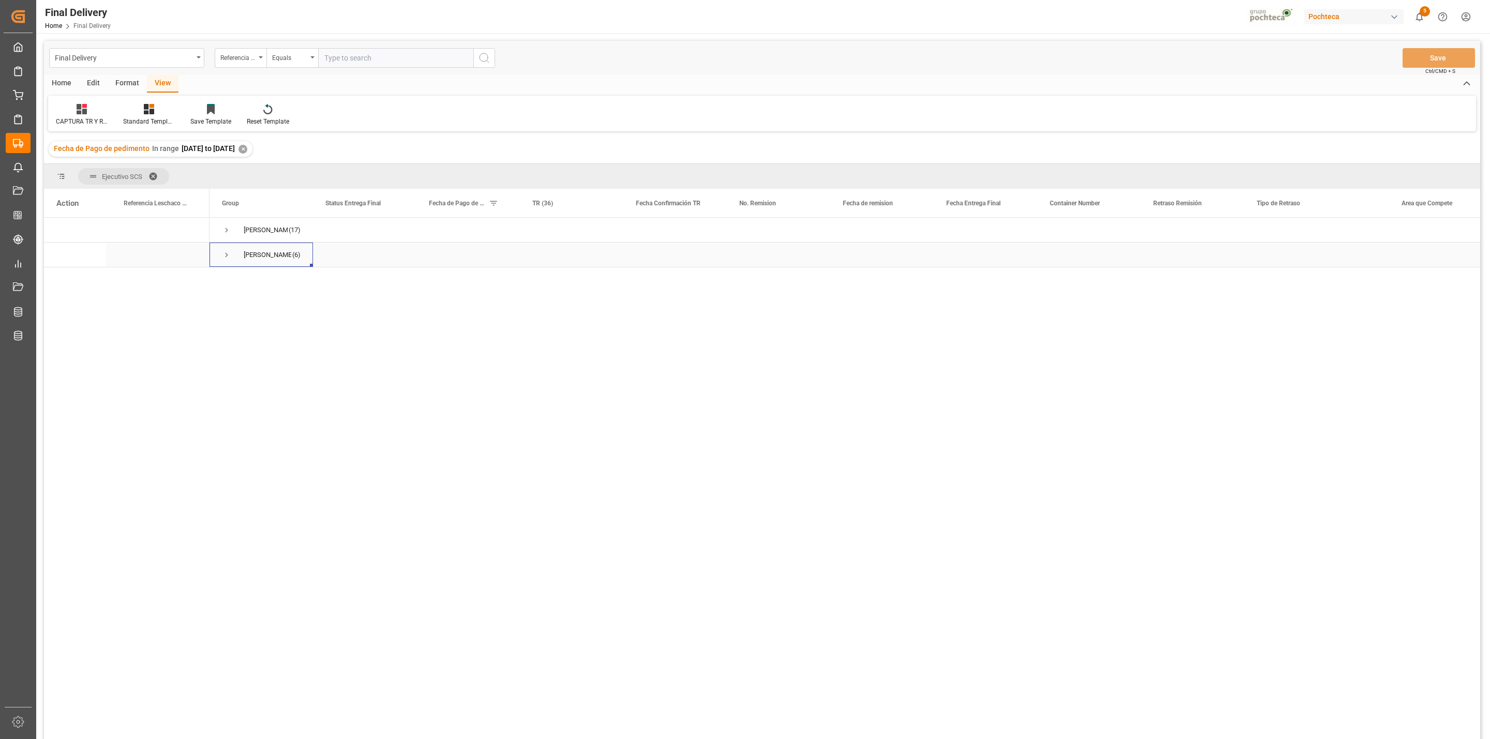
click at [231, 250] on span "Press SPACE to select this row." at bounding box center [226, 254] width 9 height 9
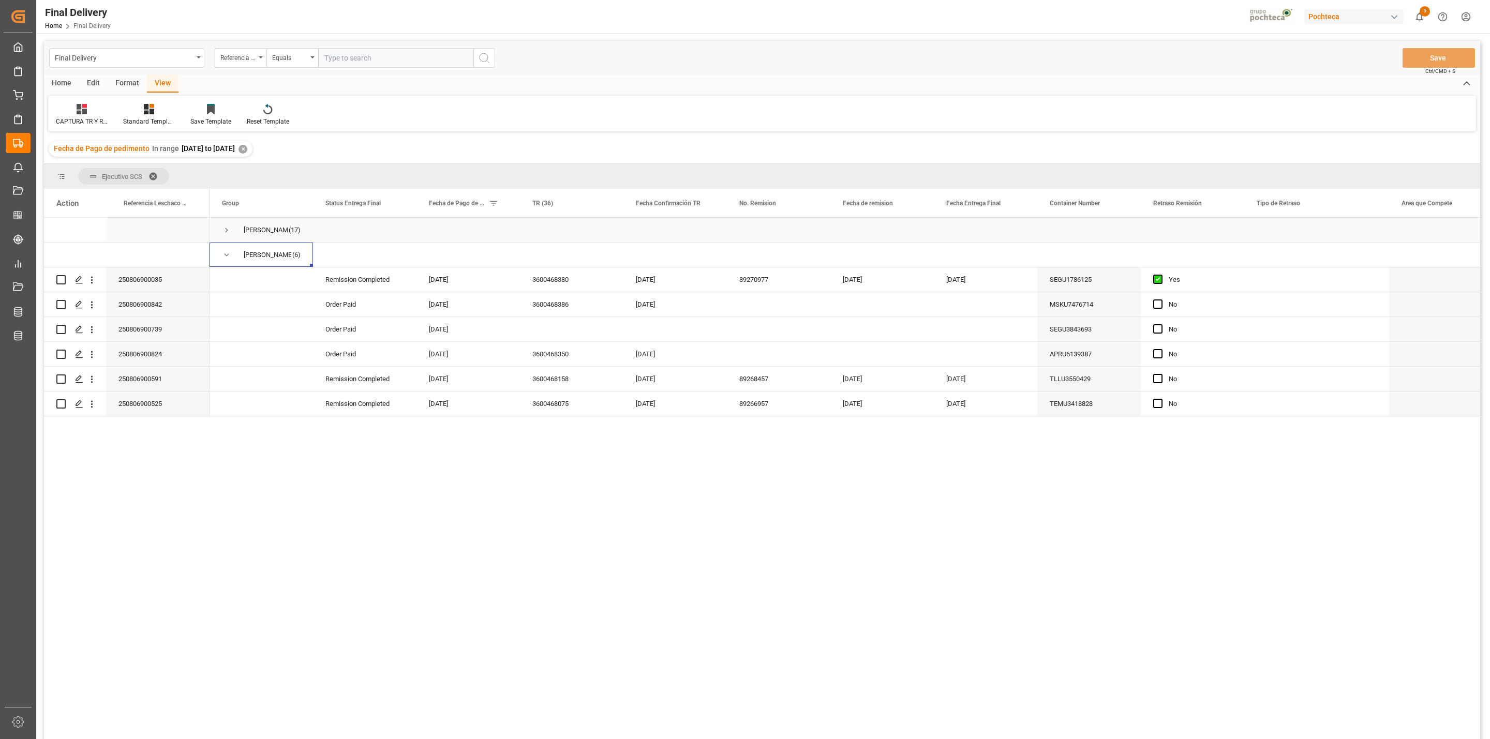
click at [258, 221] on div "Karla Cárdenas" at bounding box center [266, 230] width 44 height 24
click at [227, 227] on span "Press SPACE to select this row." at bounding box center [226, 230] width 9 height 9
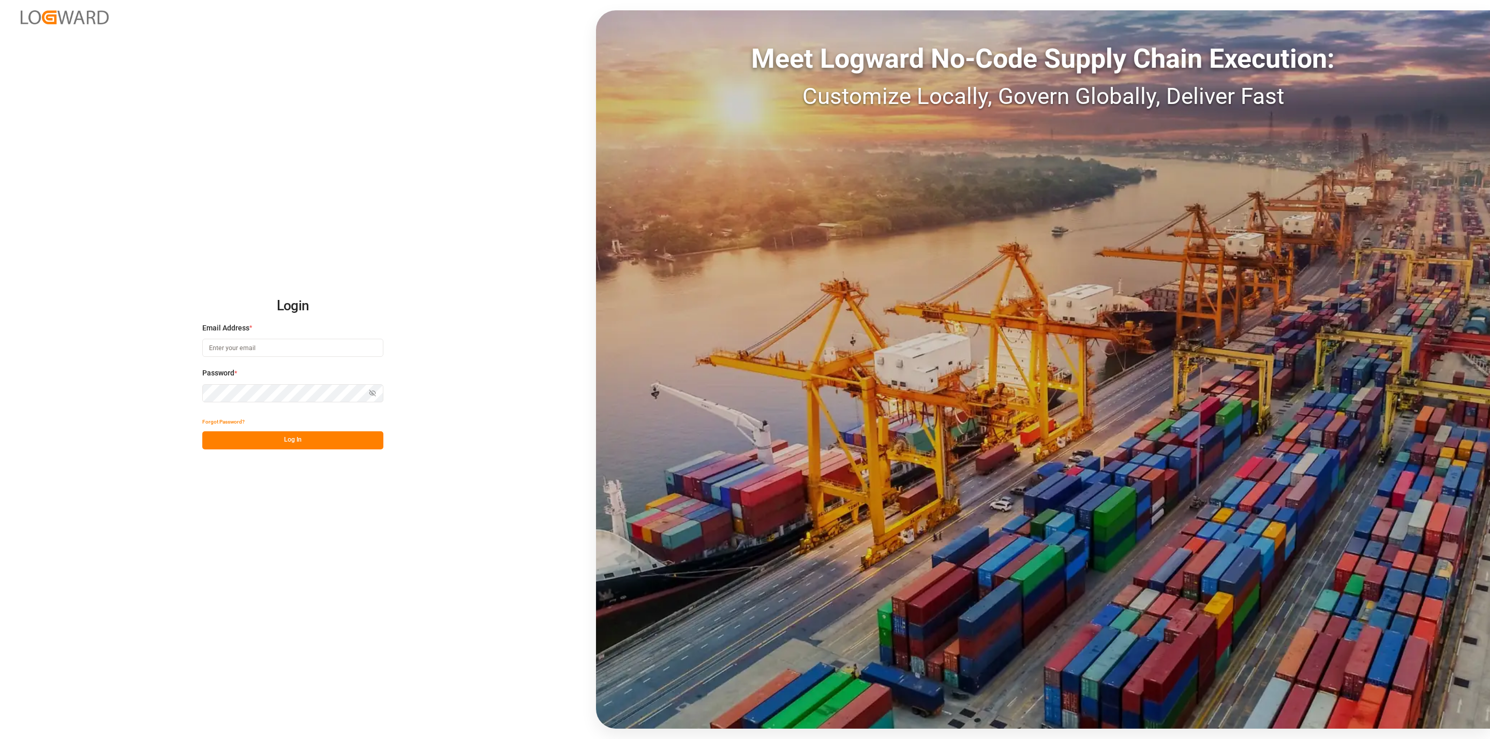
type input "[EMAIL_ADDRESS][DOMAIN_NAME]"
click at [252, 442] on button "Log In" at bounding box center [292, 441] width 181 height 18
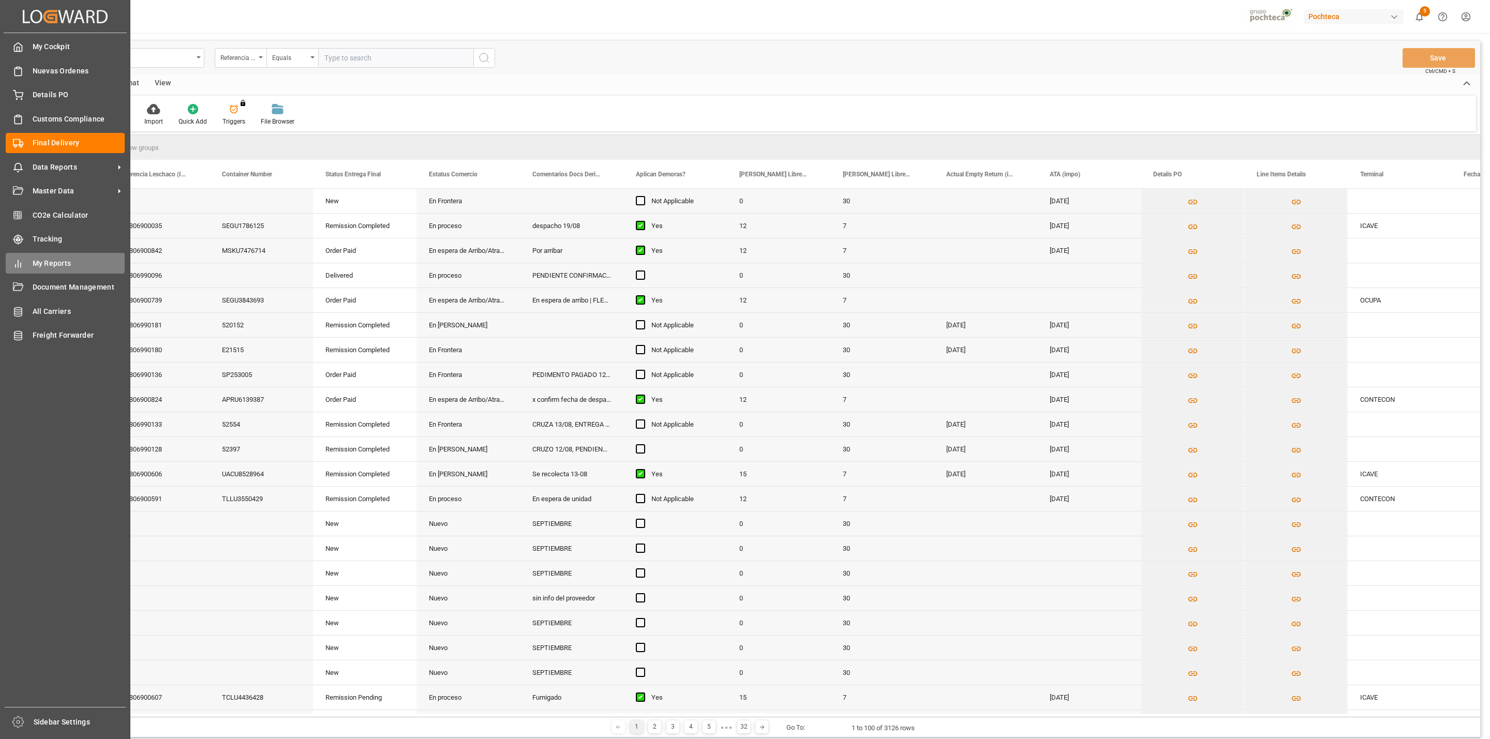
click at [42, 264] on span "My Reports" at bounding box center [79, 263] width 93 height 11
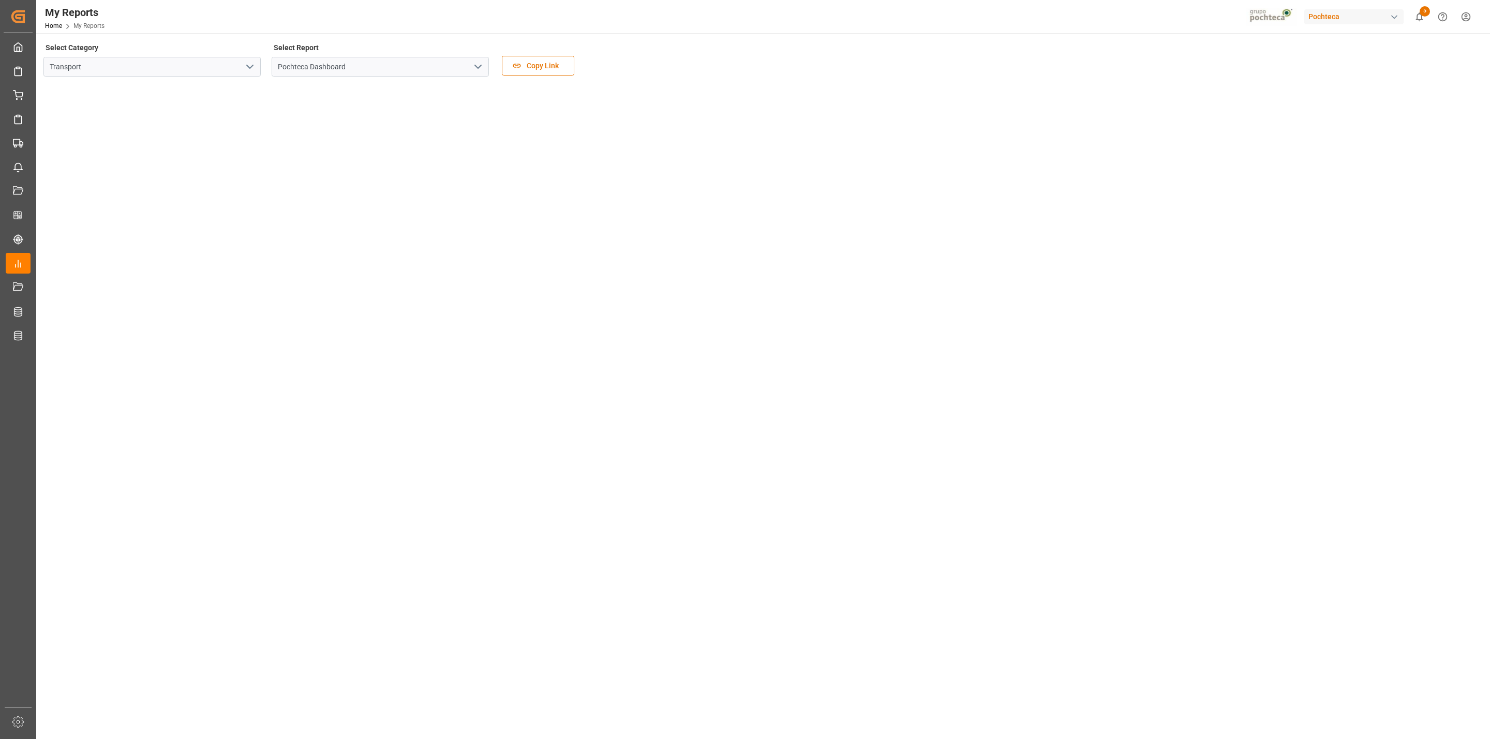
click at [477, 67] on polyline "open menu" at bounding box center [478, 66] width 6 height 3
click at [431, 104] on div "Pochteca Import Metrics" at bounding box center [380, 112] width 216 height 23
click at [251, 67] on icon "open menu" at bounding box center [250, 67] width 12 height 12
